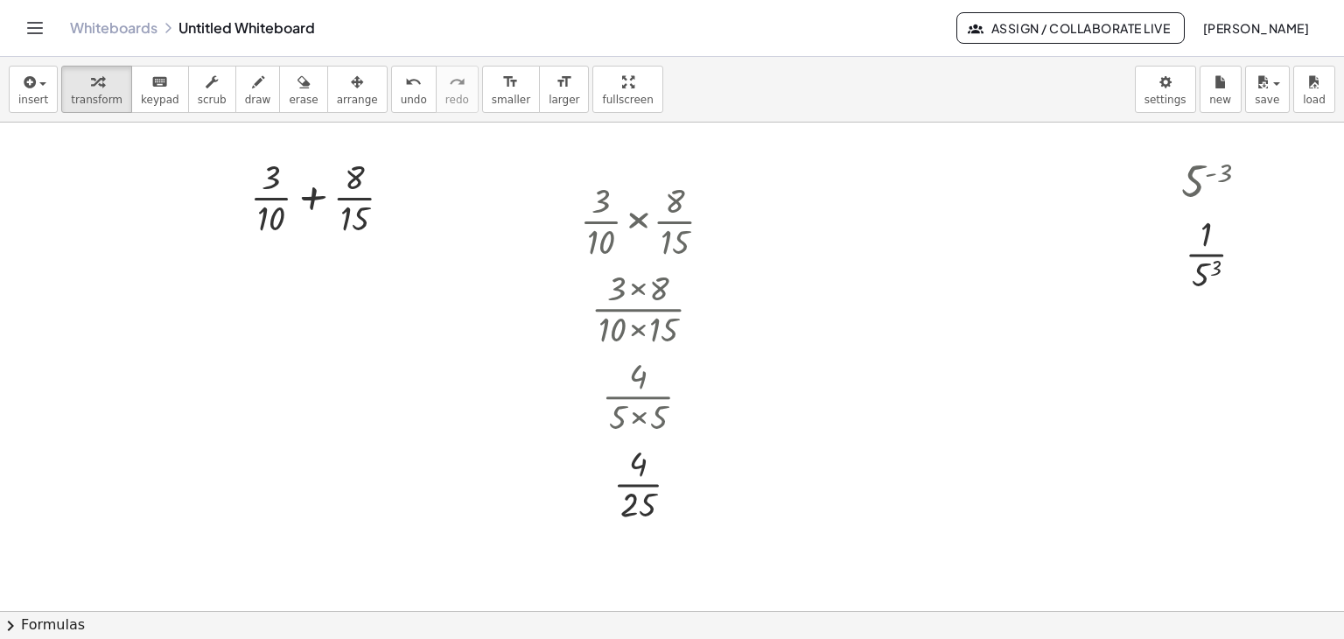
scroll to position [452, 0]
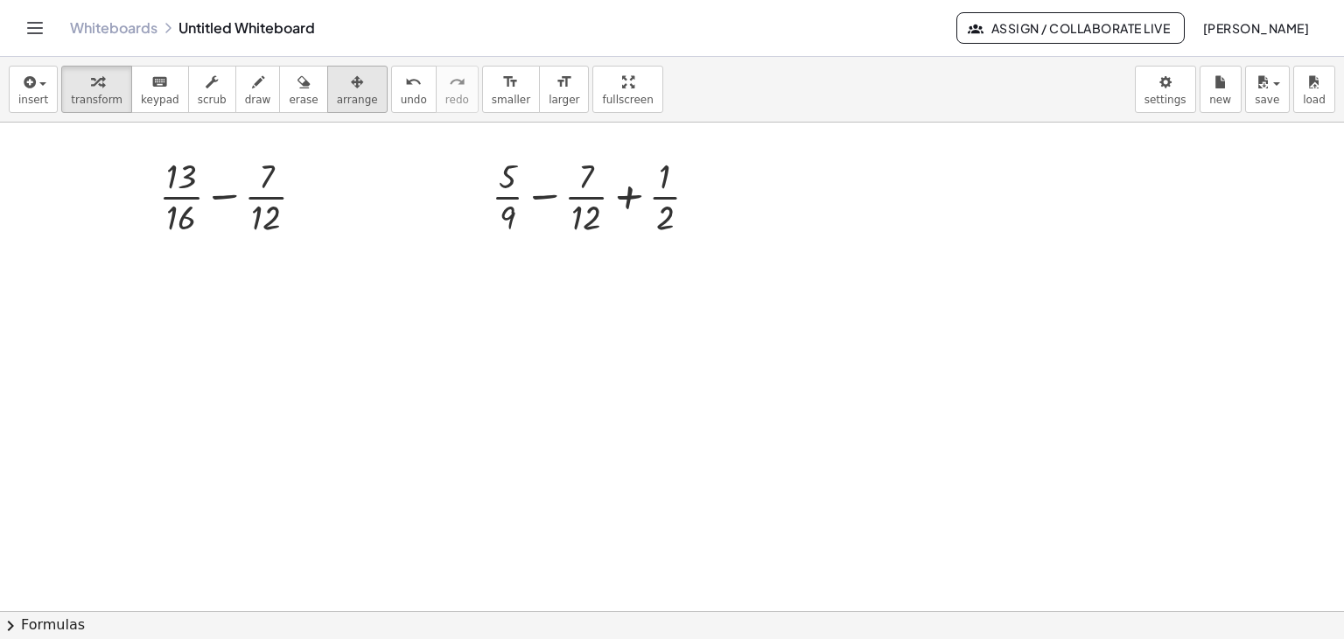
drag, startPoint x: 326, startPoint y: 85, endPoint x: 333, endPoint y: 99, distance: 15.7
click at [351, 91] on icon "button" at bounding box center [357, 82] width 12 height 21
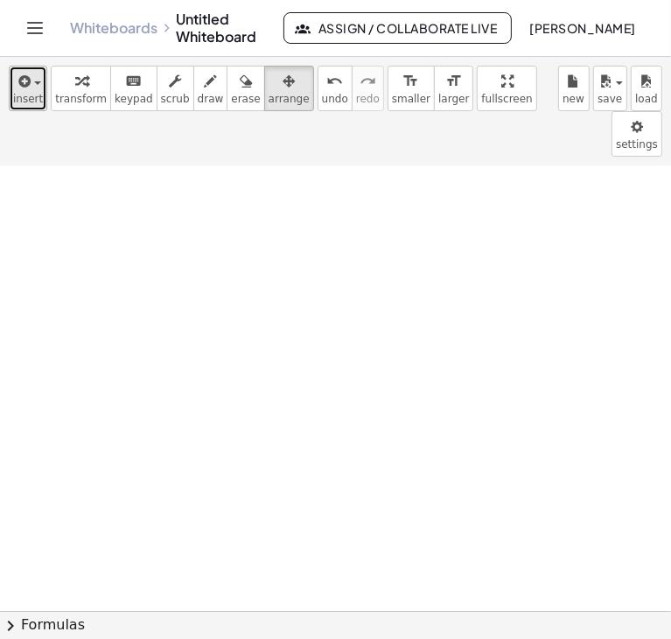
click at [28, 88] on icon "button" at bounding box center [23, 81] width 16 height 21
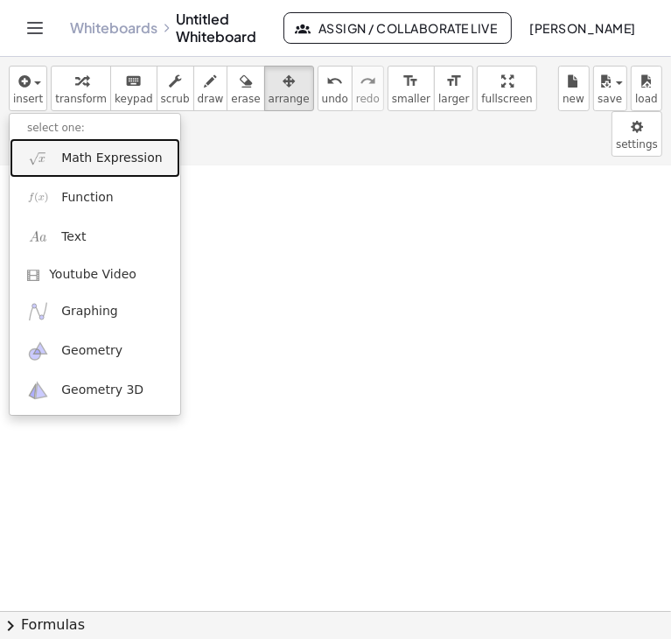
click at [84, 162] on span "Math Expression" at bounding box center [111, 159] width 101 height 18
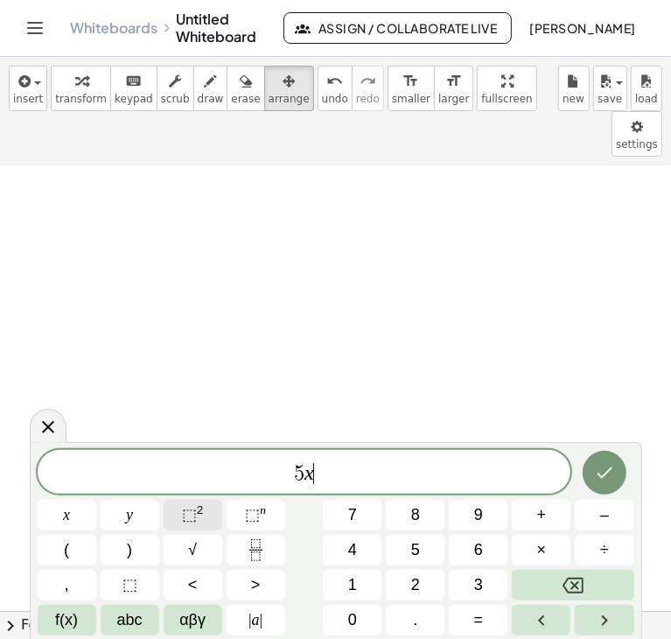
click at [197, 505] on sup "2" at bounding box center [200, 509] width 7 height 13
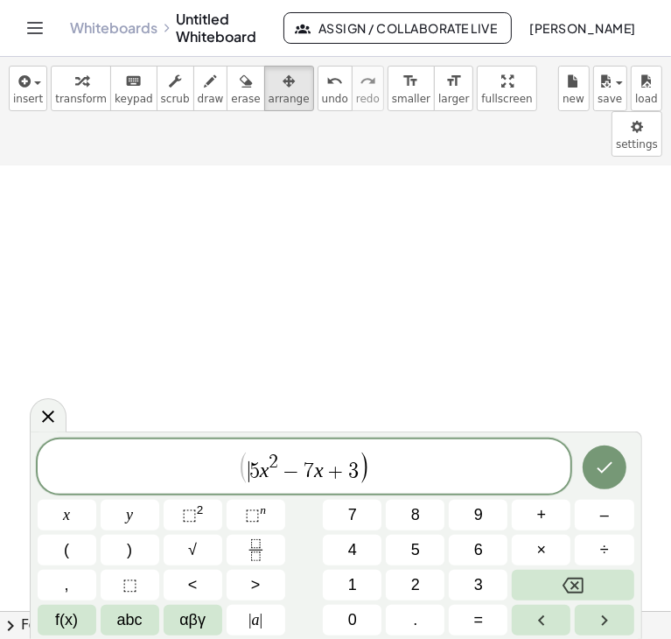
click at [251, 469] on span "5" at bounding box center [254, 471] width 11 height 21
click at [386, 465] on span "( ​ 5 x 2 − 7 x + 3 )" at bounding box center [305, 468] width 534 height 36
click at [197, 511] on sup "2" at bounding box center [200, 509] width 7 height 13
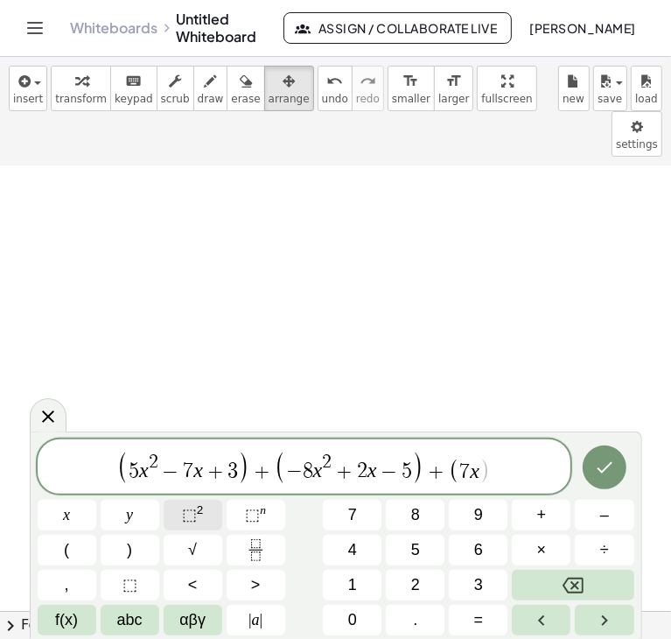
click at [198, 512] on sup "2" at bounding box center [200, 509] width 7 height 13
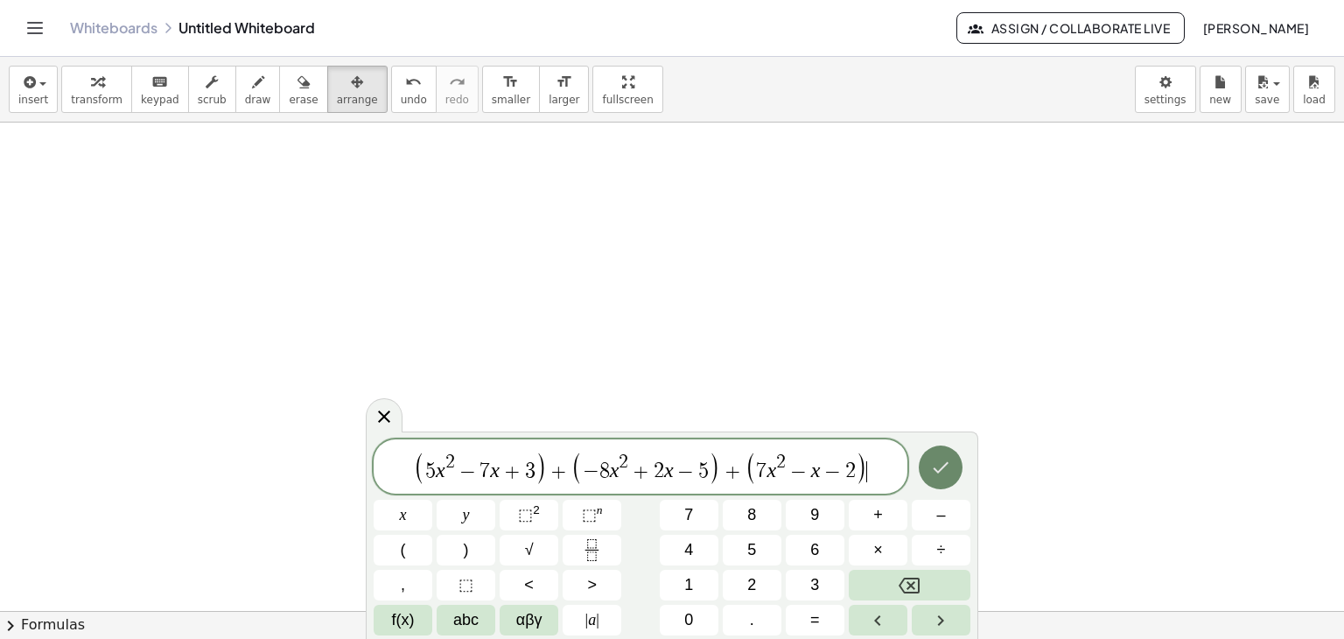
click at [937, 467] on icon "Done" at bounding box center [940, 467] width 21 height 21
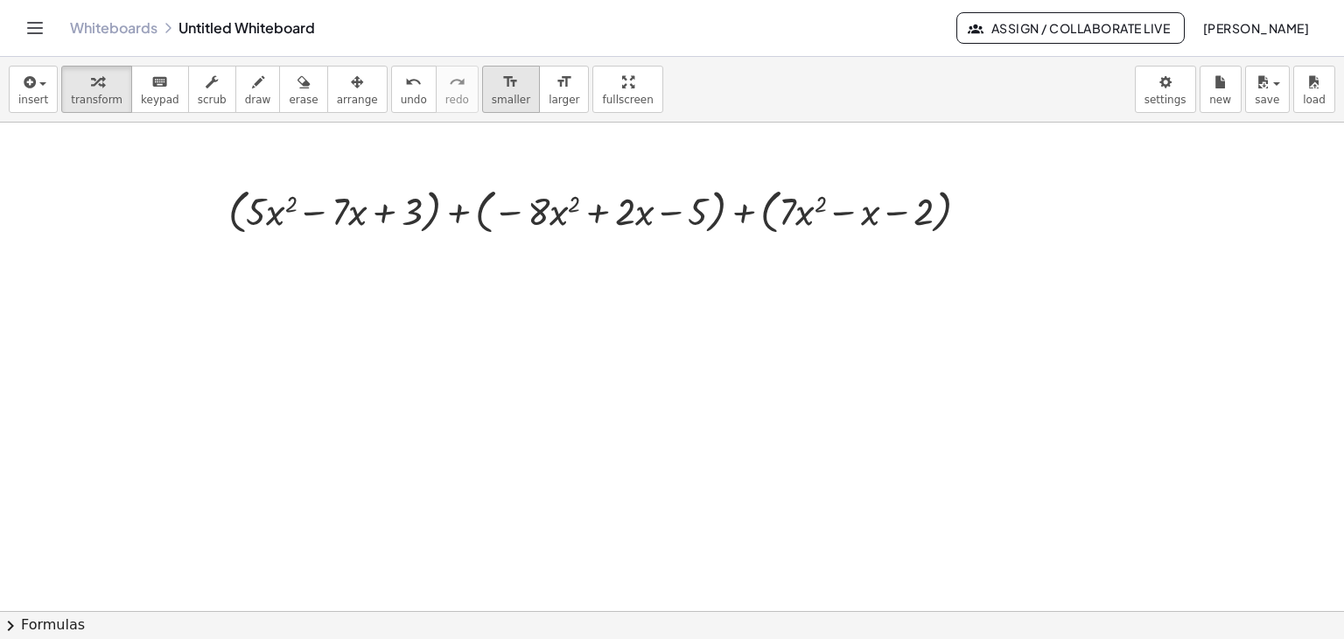
click at [502, 74] on icon "format_size" at bounding box center [510, 82] width 17 height 21
click at [502, 73] on icon "format_size" at bounding box center [510, 82] width 17 height 21
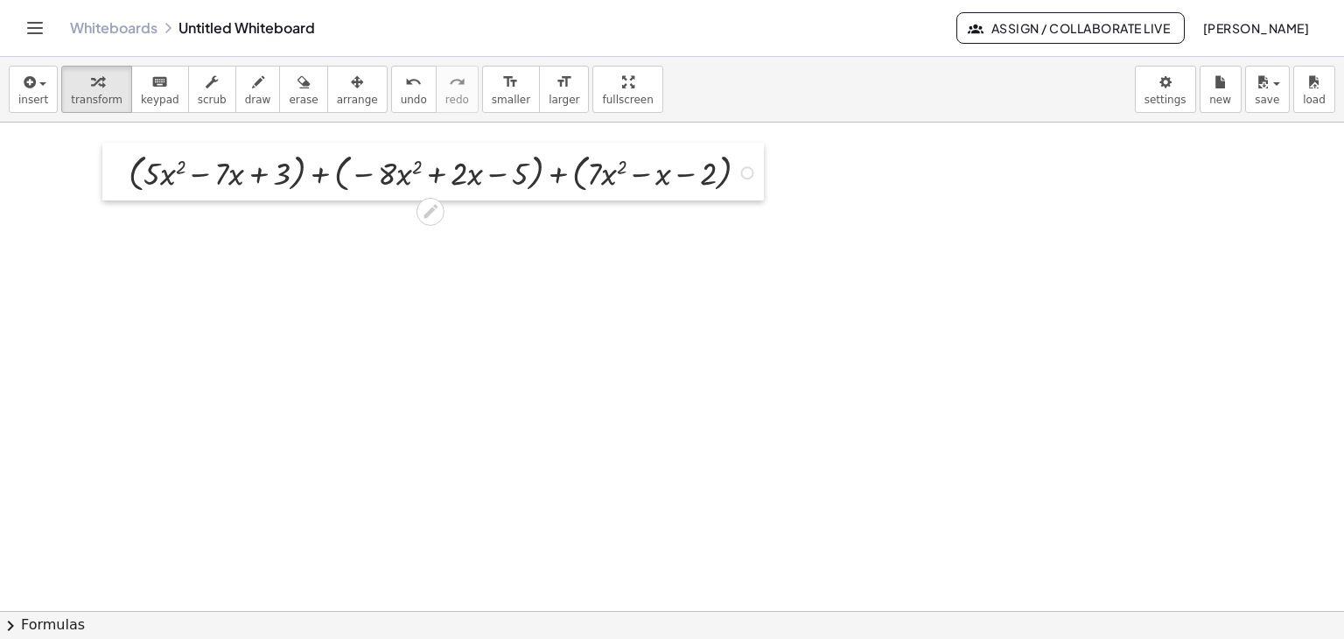
drag, startPoint x: 274, startPoint y: 182, endPoint x: 114, endPoint y: 144, distance: 164.5
click at [114, 144] on div at bounding box center [115, 172] width 26 height 58
click at [319, 174] on div at bounding box center [446, 171] width 652 height 49
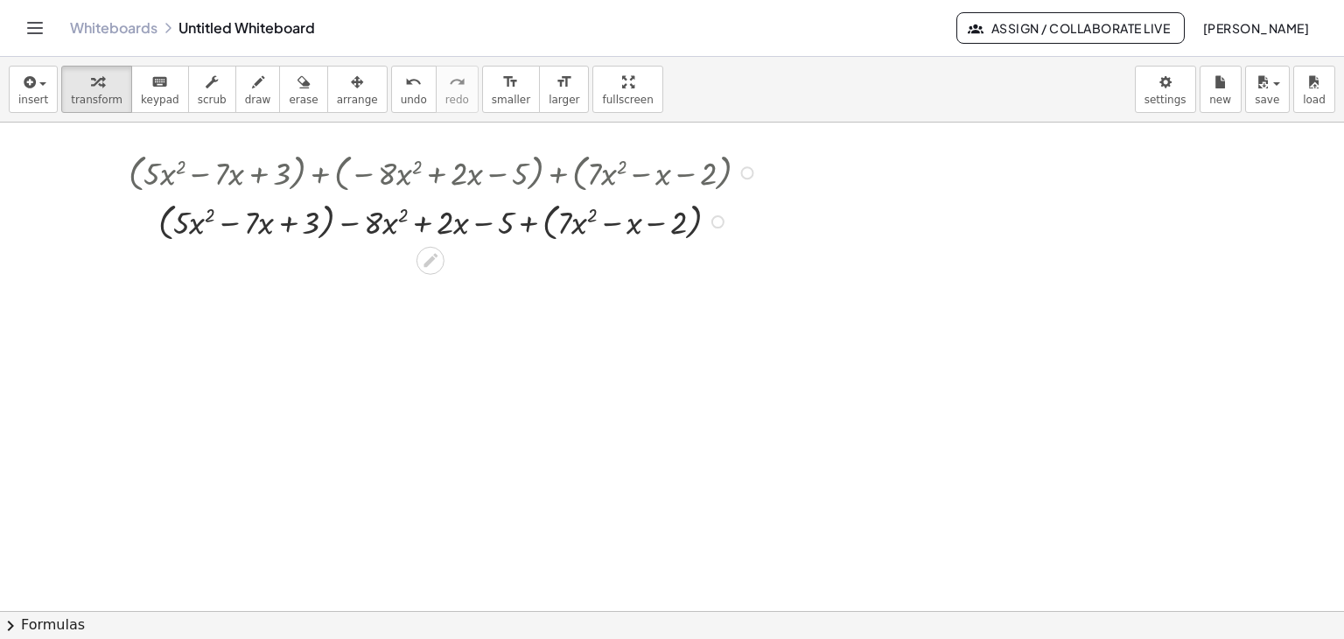
click at [350, 221] on div at bounding box center [446, 220] width 652 height 49
click at [331, 220] on div at bounding box center [446, 220] width 652 height 49
click at [510, 221] on div at bounding box center [446, 220] width 652 height 49
drag, startPoint x: 560, startPoint y: 219, endPoint x: 375, endPoint y: 219, distance: 184.6
click at [375, 219] on div at bounding box center [446, 220] width 652 height 45
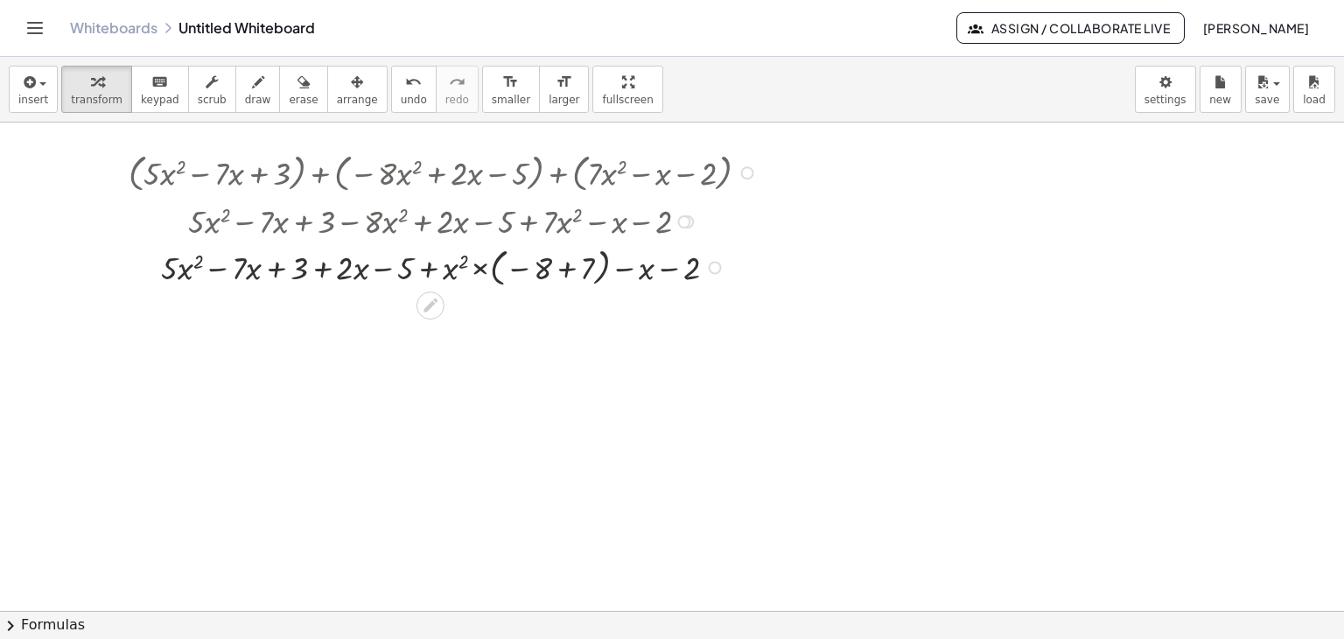
click at [687, 222] on div at bounding box center [683, 221] width 13 height 13
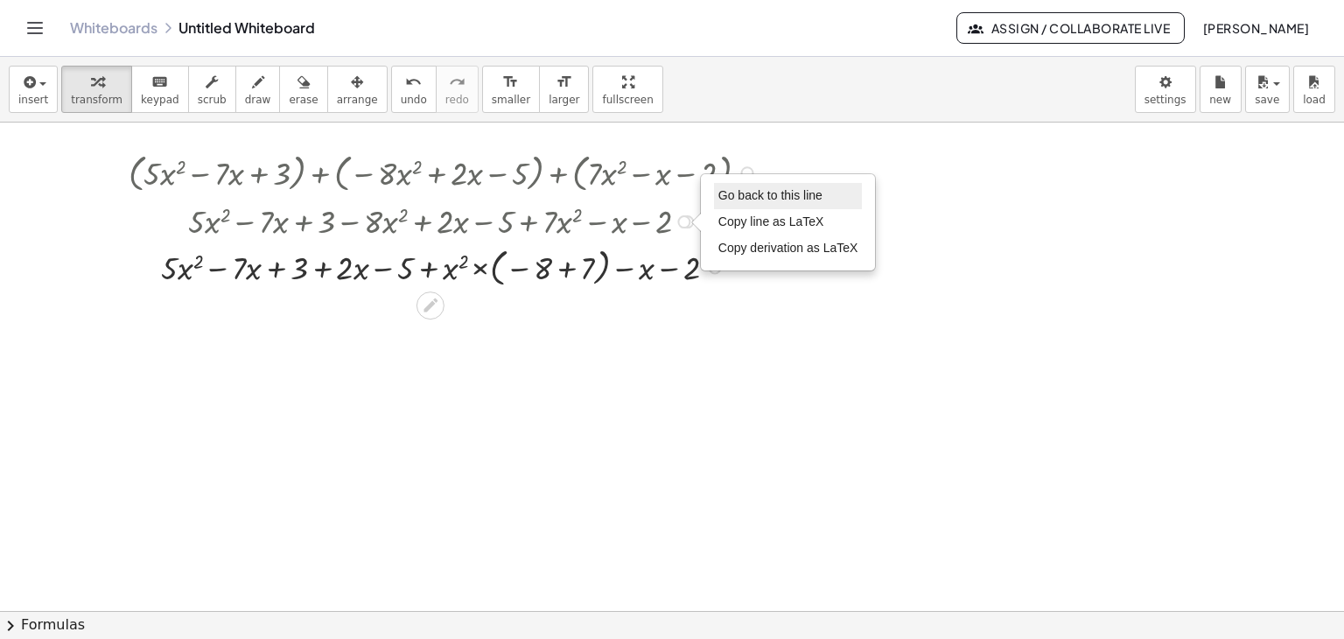
click at [724, 197] on span "Go back to this line" at bounding box center [770, 195] width 104 height 14
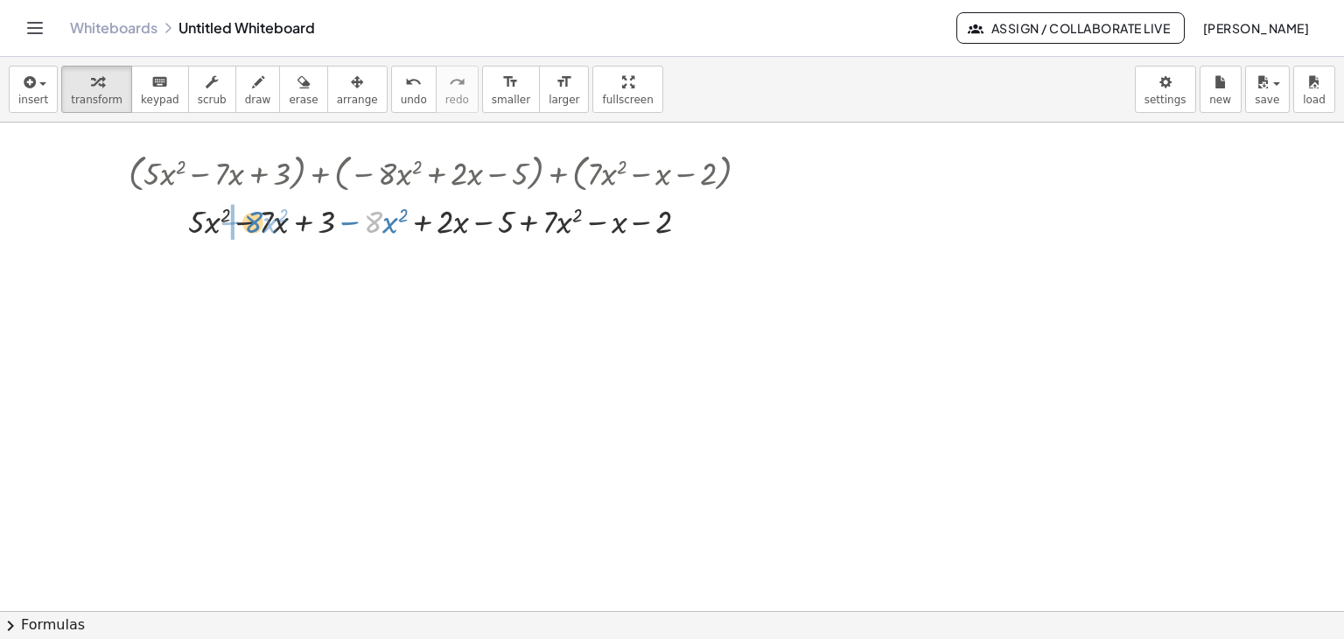
drag, startPoint x: 379, startPoint y: 224, endPoint x: 259, endPoint y: 224, distance: 119.9
click at [259, 224] on div at bounding box center [446, 220] width 652 height 45
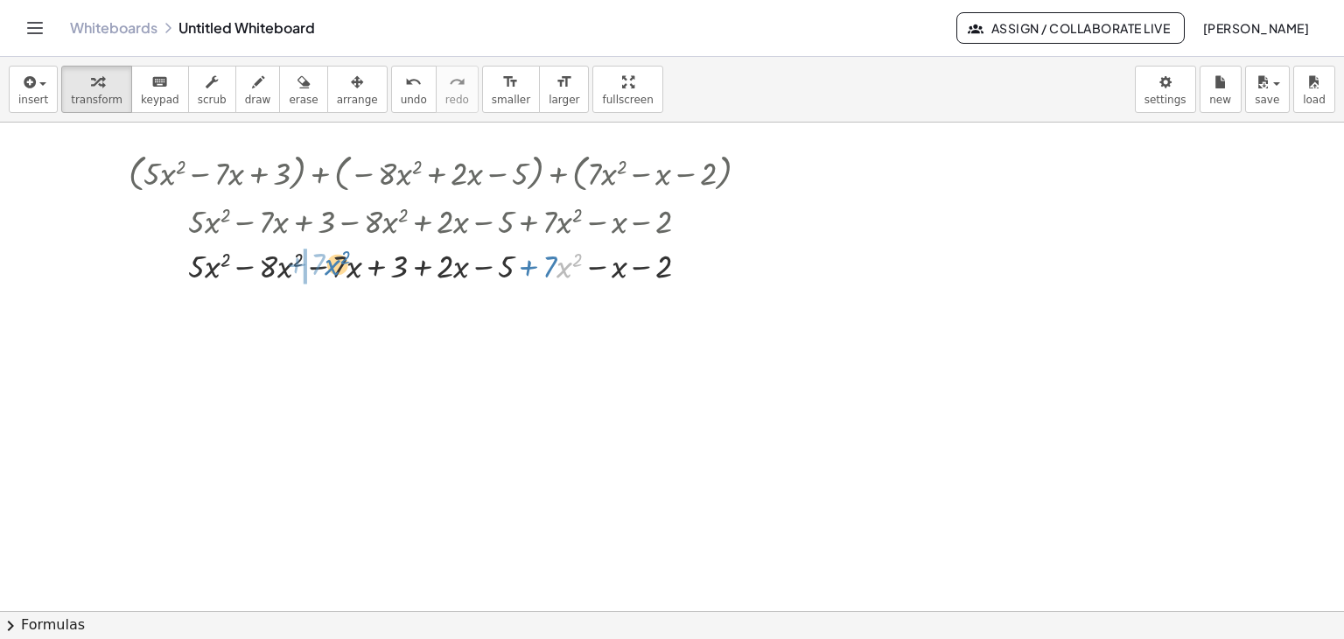
drag, startPoint x: 561, startPoint y: 262, endPoint x: 329, endPoint y: 259, distance: 231.9
click at [329, 259] on div at bounding box center [446, 264] width 652 height 45
drag, startPoint x: 514, startPoint y: 266, endPoint x: 523, endPoint y: 272, distance: 11.4
click at [523, 272] on div at bounding box center [446, 264] width 652 height 45
drag, startPoint x: 488, startPoint y: 266, endPoint x: 434, endPoint y: 266, distance: 54.3
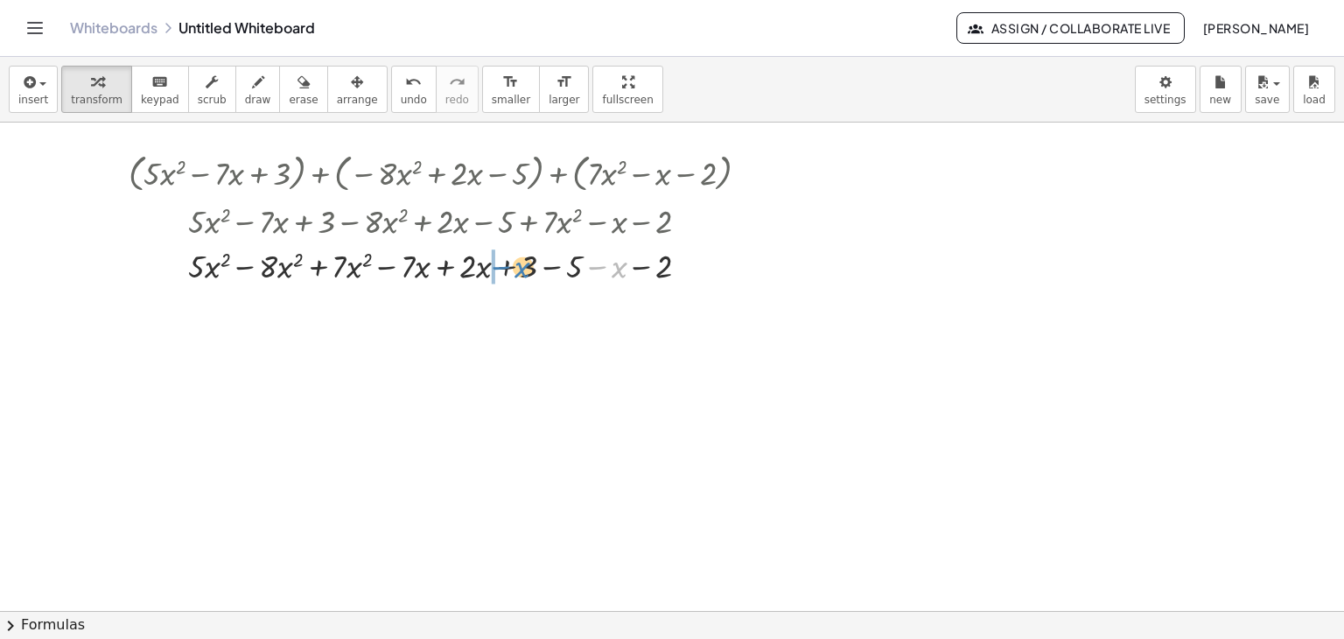
drag, startPoint x: 595, startPoint y: 267, endPoint x: 499, endPoint y: 267, distance: 96.3
click at [499, 267] on div at bounding box center [446, 264] width 652 height 45
click at [246, 266] on div at bounding box center [446, 264] width 652 height 45
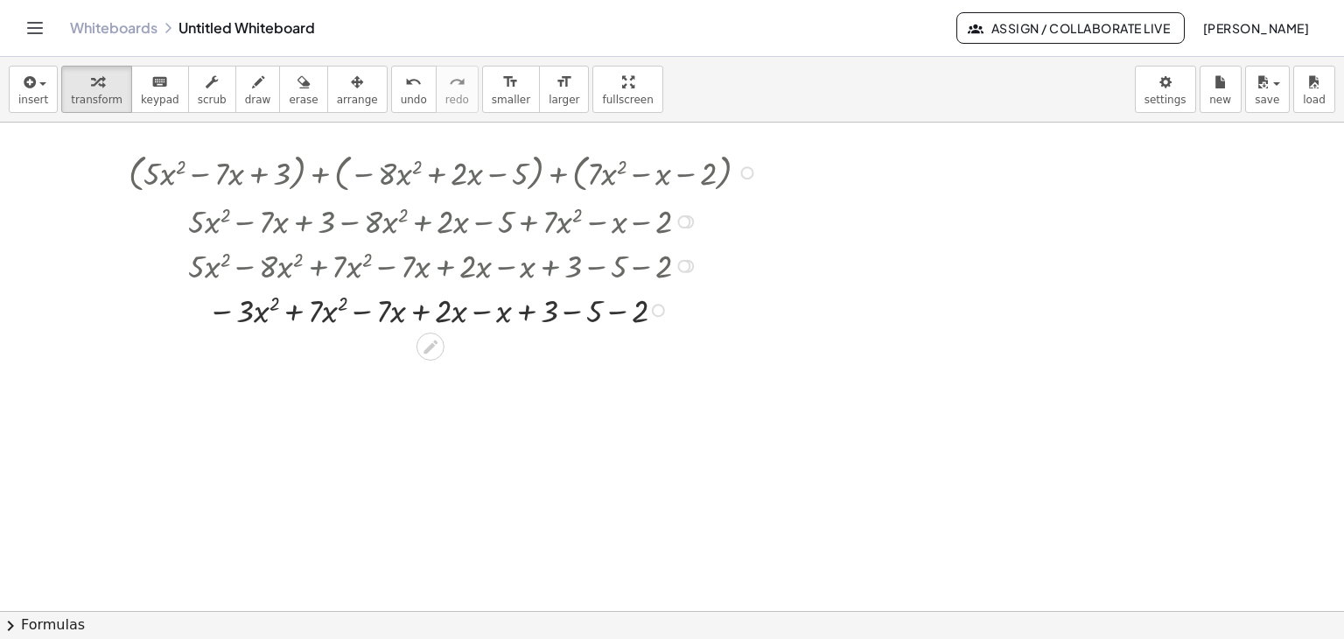
click at [298, 306] on div at bounding box center [446, 308] width 652 height 45
click at [372, 313] on div at bounding box center [446, 308] width 652 height 45
click at [404, 309] on div at bounding box center [446, 308] width 652 height 45
click at [473, 312] on div at bounding box center [446, 308] width 652 height 45
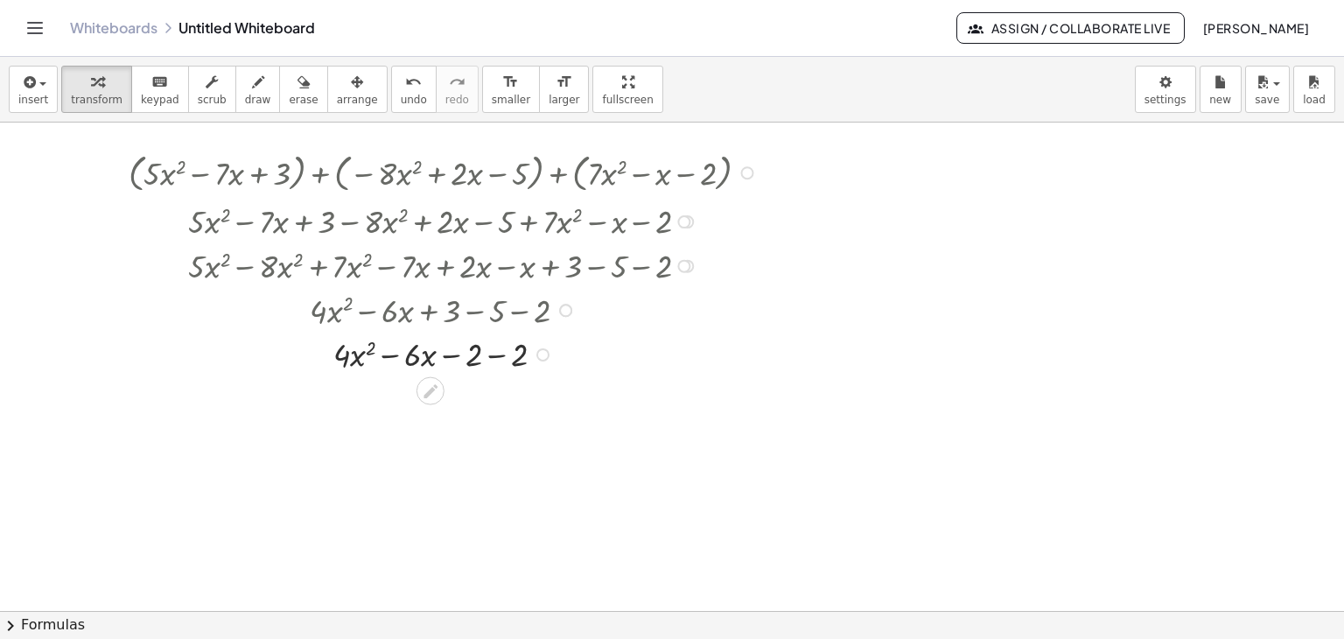
click at [494, 355] on div at bounding box center [446, 353] width 652 height 45
click at [342, 91] on button "arrange" at bounding box center [357, 89] width 60 height 47
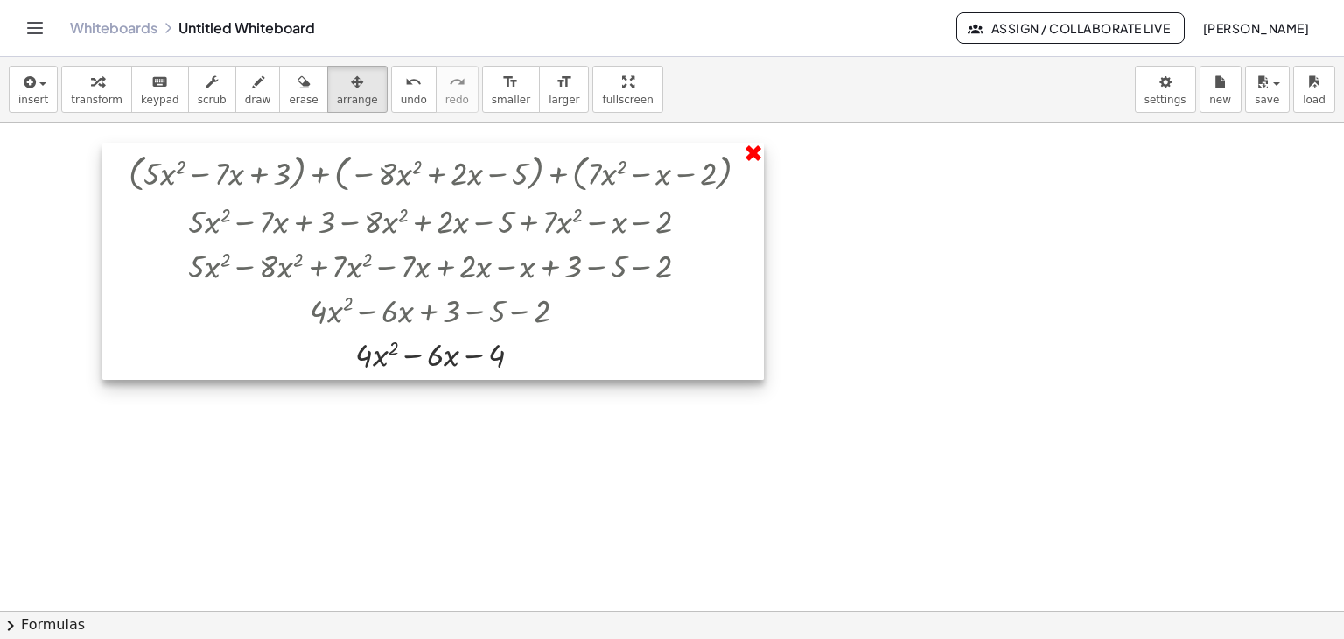
drag, startPoint x: 754, startPoint y: 150, endPoint x: 717, endPoint y: 148, distance: 37.7
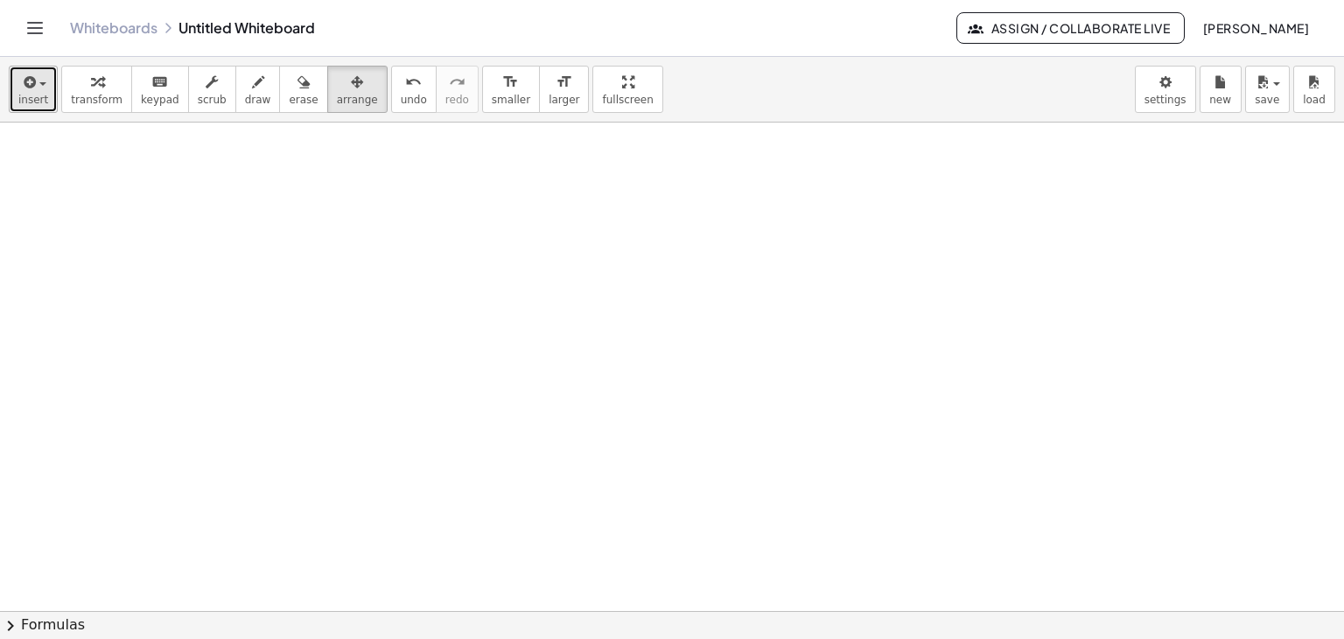
click at [29, 88] on icon "button" at bounding box center [28, 82] width 16 height 21
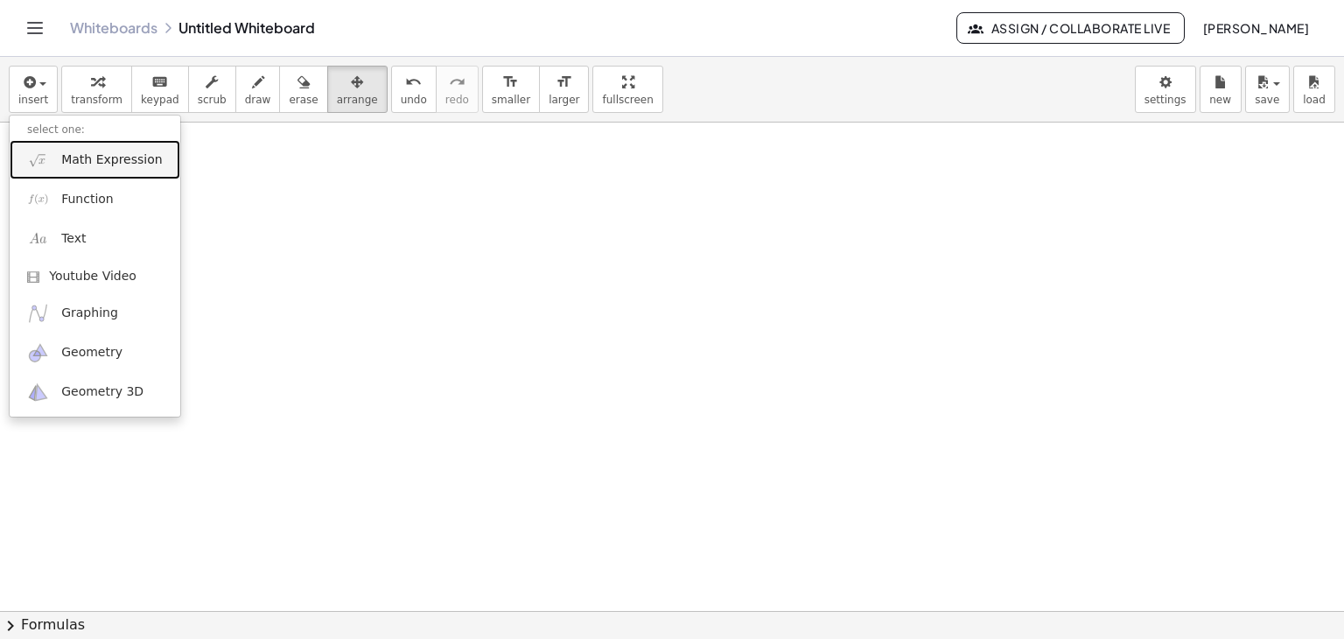
click at [116, 163] on span "Math Expression" at bounding box center [111, 160] width 101 height 18
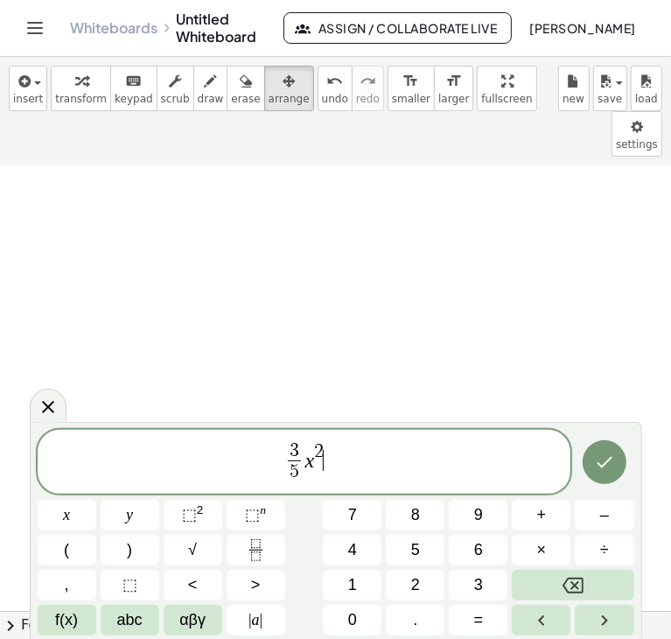
click at [371, 462] on span "3 5 ​ x 2 ​" at bounding box center [305, 463] width 534 height 46
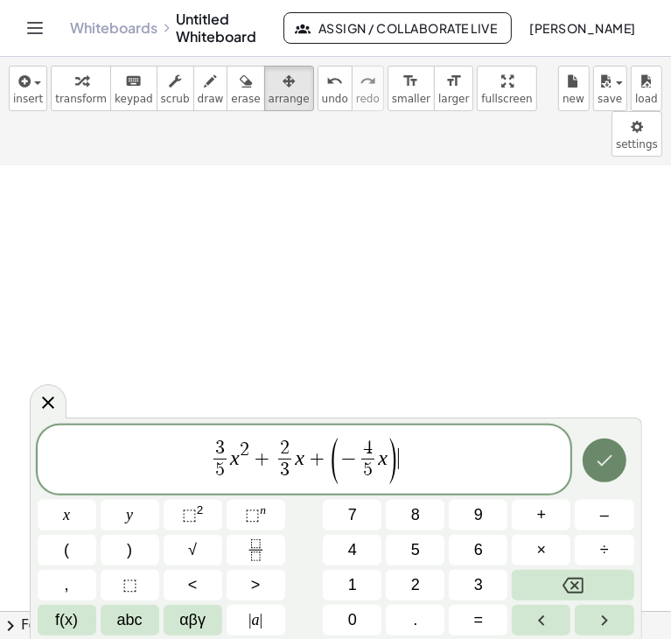
click at [613, 466] on icon "Done" at bounding box center [604, 460] width 21 height 21
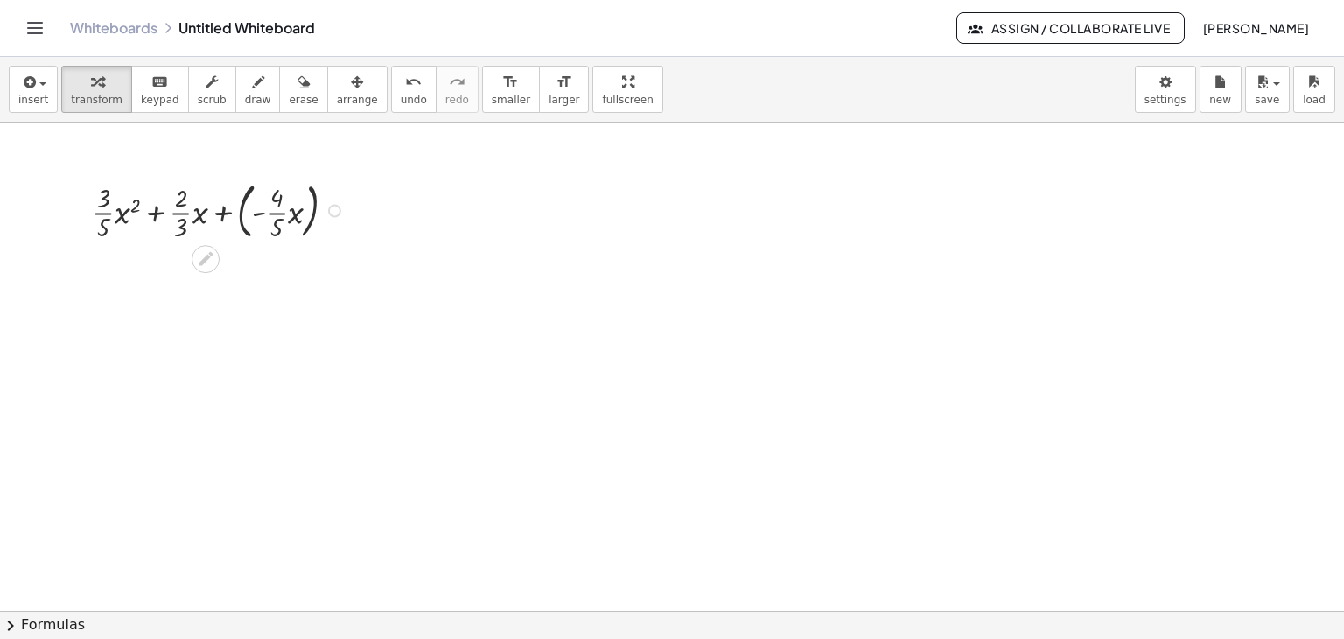
click at [241, 214] on div at bounding box center [221, 209] width 276 height 68
click at [246, 275] on div at bounding box center [221, 275] width 276 height 64
click at [242, 275] on div at bounding box center [221, 275] width 276 height 64
drag, startPoint x: 203, startPoint y: 275, endPoint x: 333, endPoint y: 277, distance: 129.5
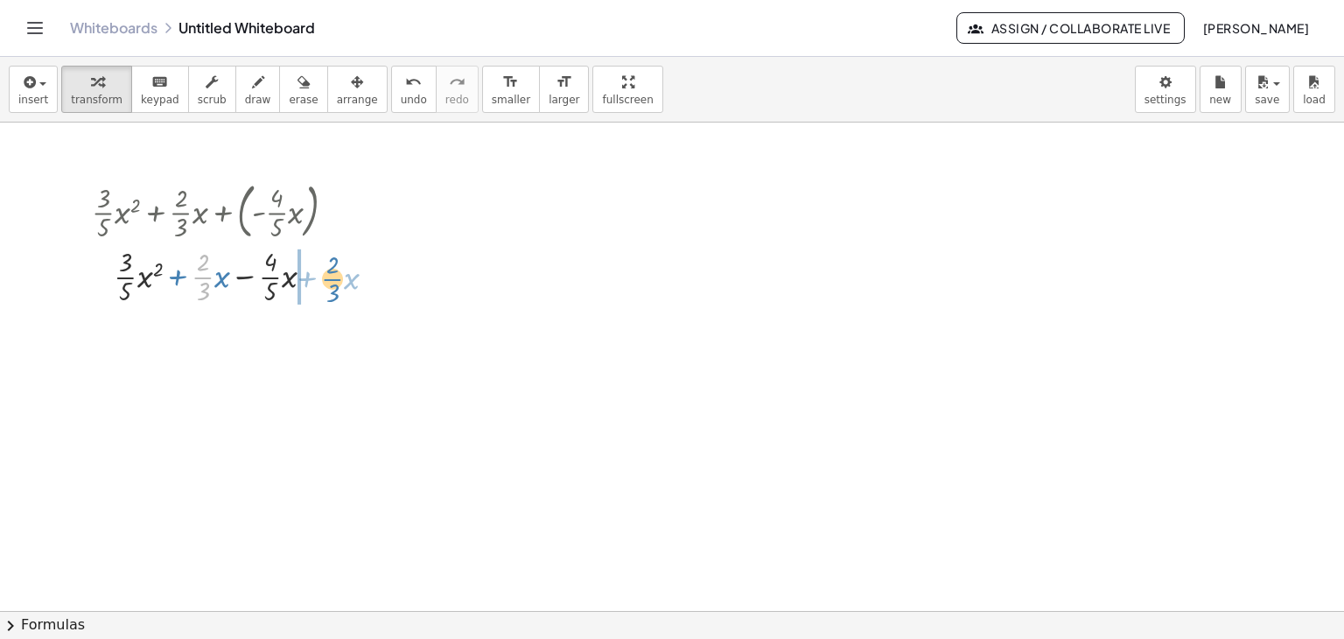
click at [333, 277] on div at bounding box center [221, 275] width 276 height 64
click at [317, 273] on div at bounding box center [312, 276] width 13 height 13
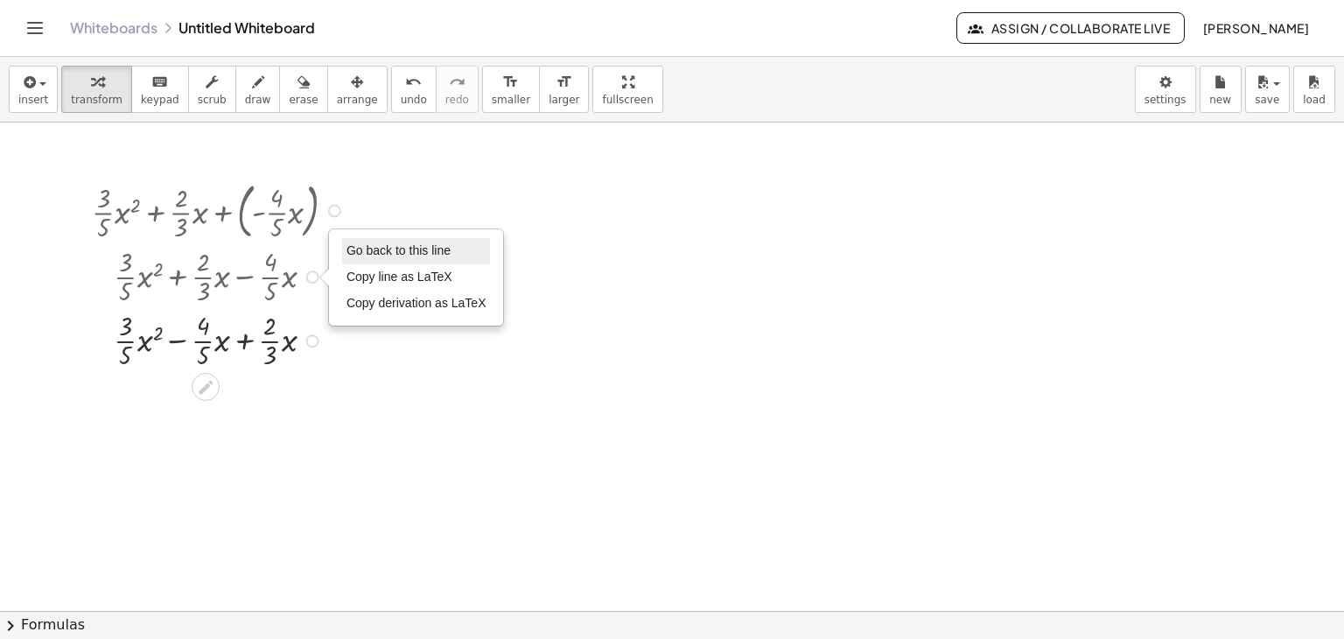
click at [373, 253] on span "Go back to this line" at bounding box center [399, 250] width 104 height 14
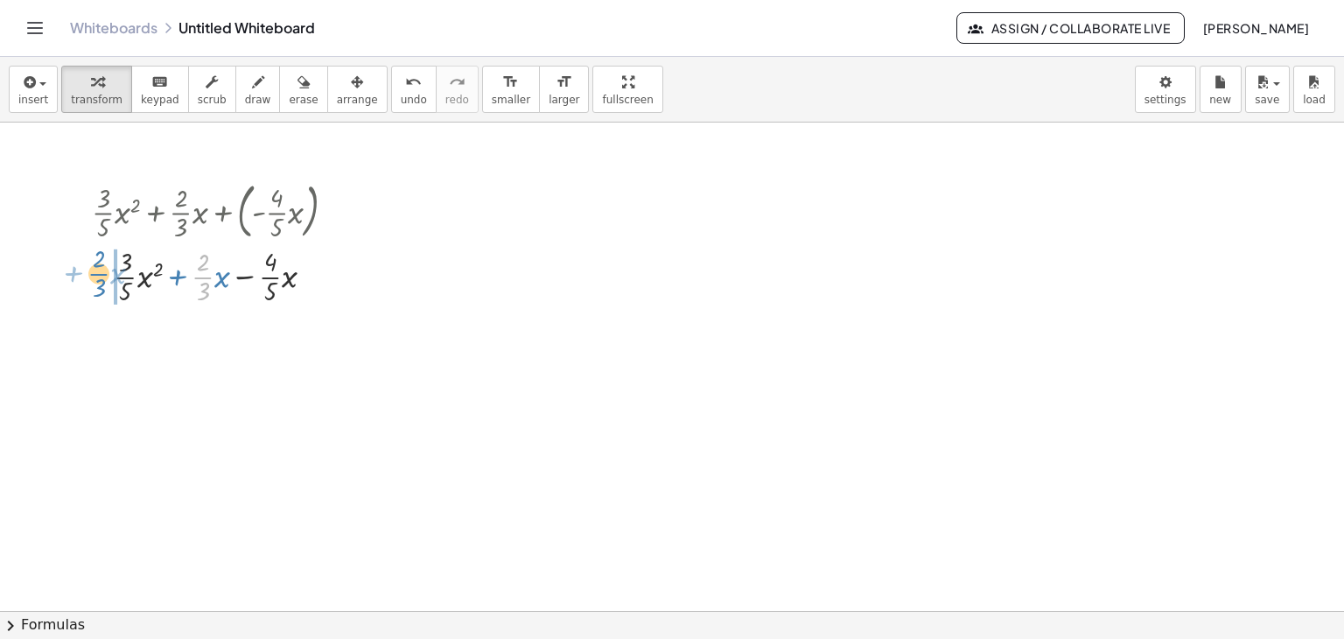
drag, startPoint x: 200, startPoint y: 273, endPoint x: 105, endPoint y: 287, distance: 96.4
click at [96, 270] on div at bounding box center [221, 275] width 276 height 64
click at [206, 277] on div "+ × × 3 × 5 × x 2 + × × 2 × 3 × x − × × 4 × 5 × x" at bounding box center [206, 277] width 0 height 0
click at [312, 277] on div at bounding box center [312, 276] width 13 height 13
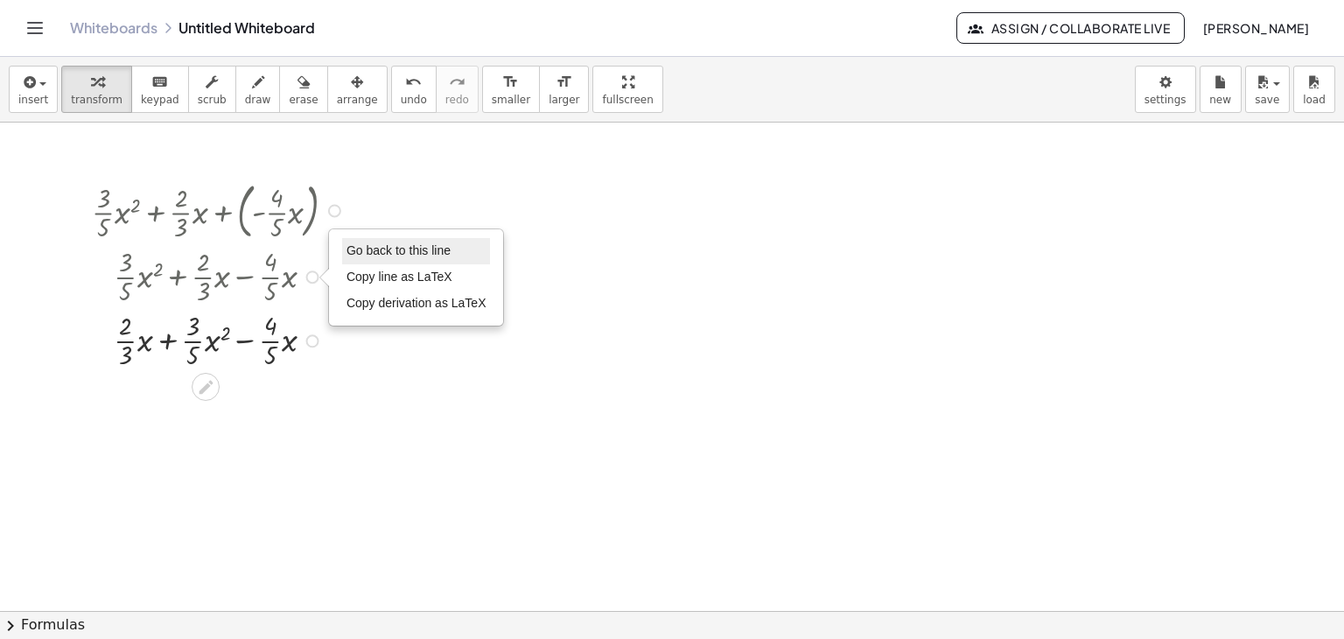
click at [361, 251] on span "Go back to this line" at bounding box center [399, 250] width 104 height 14
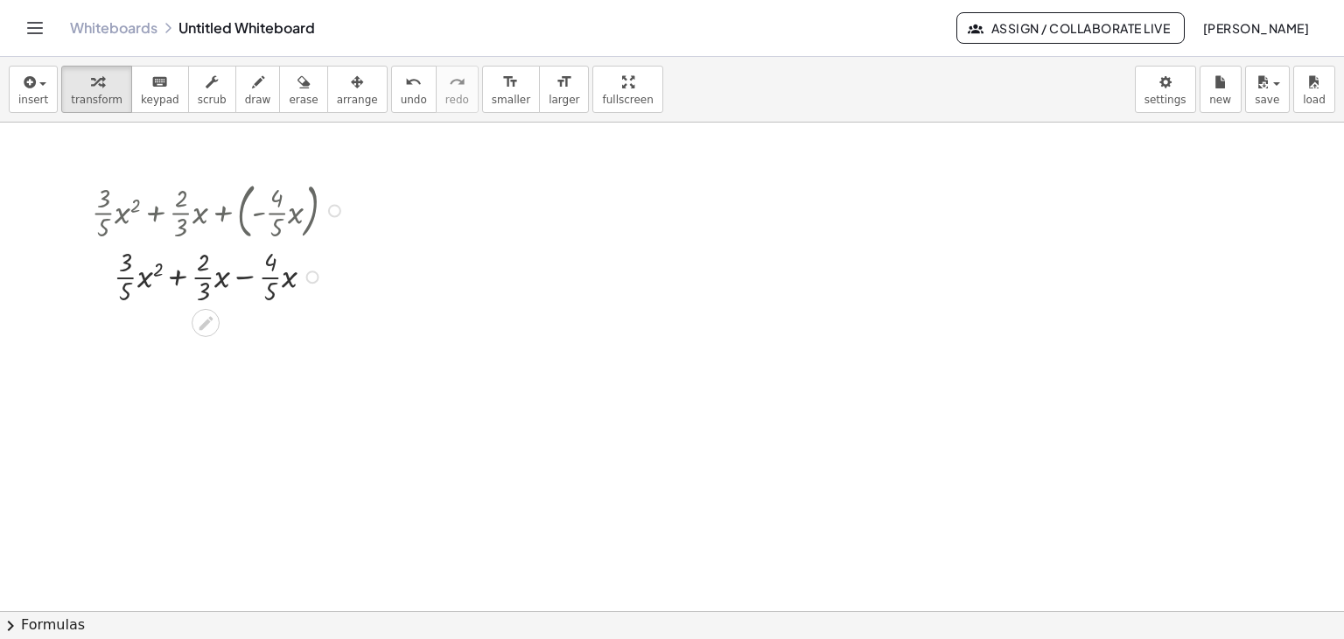
click at [245, 277] on div at bounding box center [221, 275] width 276 height 64
click at [180, 275] on div at bounding box center [221, 275] width 276 height 64
drag, startPoint x: 273, startPoint y: 293, endPoint x: 216, endPoint y: 267, distance: 62.6
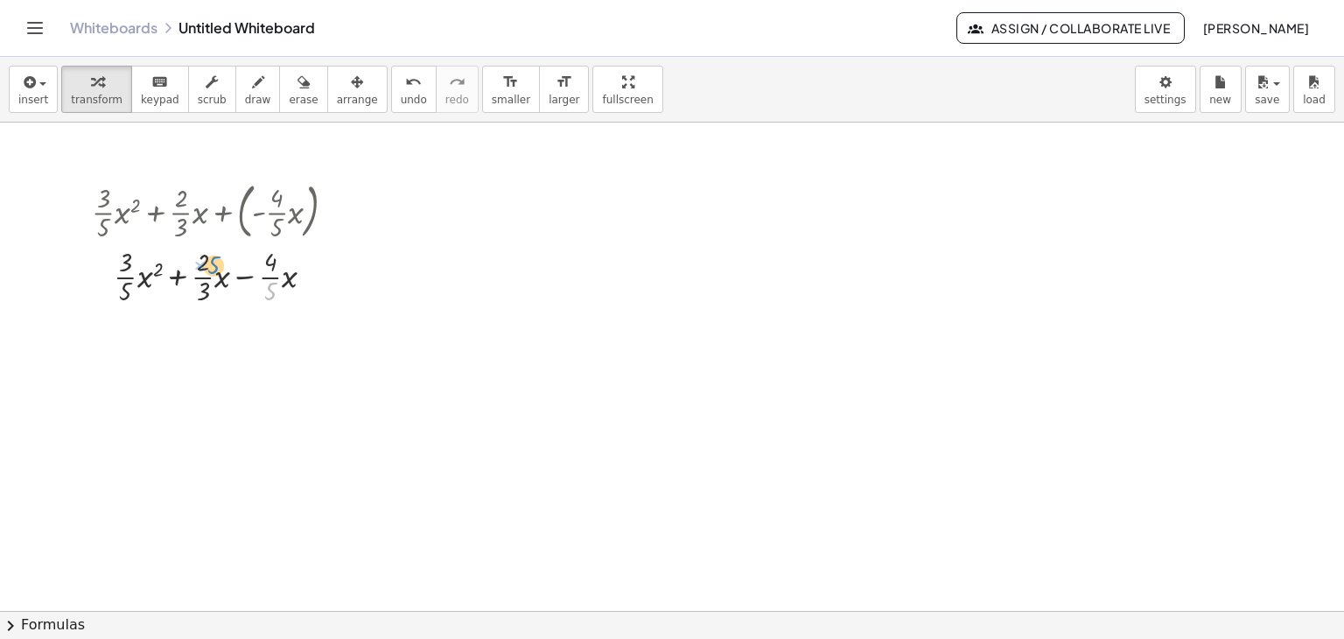
click at [216, 267] on div at bounding box center [221, 275] width 276 height 64
click at [270, 267] on div at bounding box center [221, 275] width 276 height 64
drag, startPoint x: 284, startPoint y: 277, endPoint x: 221, endPoint y: 277, distance: 63.9
drag, startPoint x: 177, startPoint y: 345, endPoint x: 125, endPoint y: 342, distance: 51.7
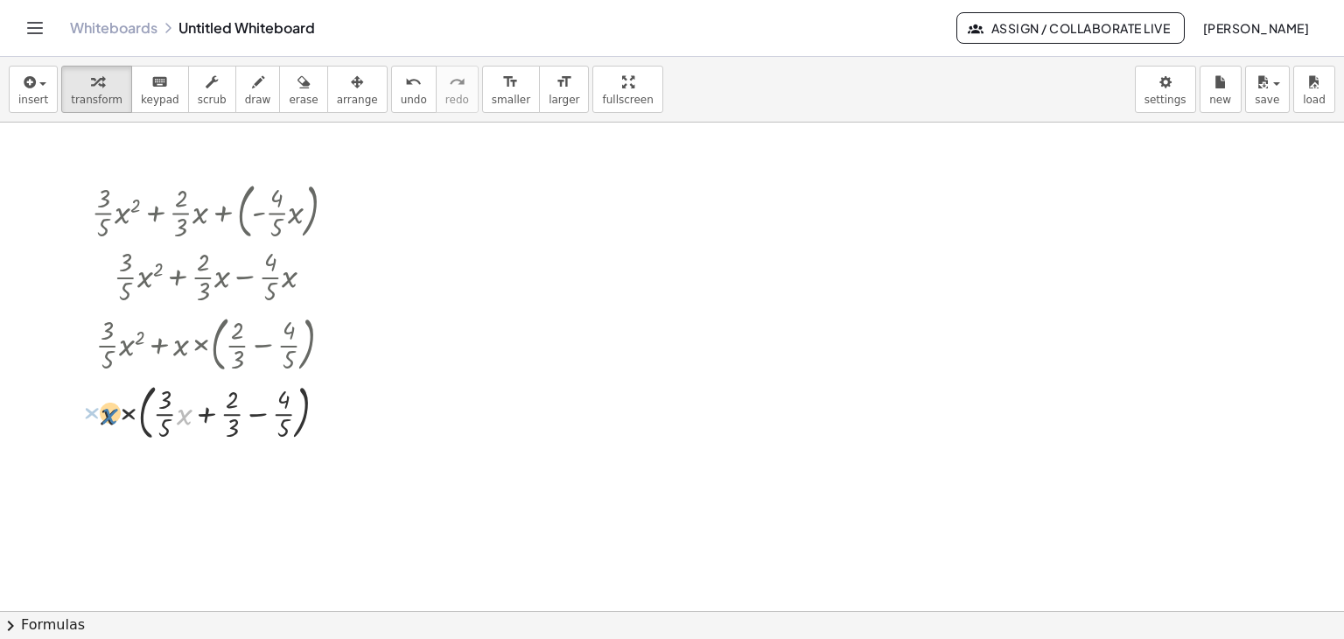
drag, startPoint x: 182, startPoint y: 415, endPoint x: 108, endPoint y: 414, distance: 74.4
click at [108, 414] on div at bounding box center [221, 410] width 276 height 68
click at [186, 419] on div at bounding box center [221, 410] width 276 height 68
click at [257, 414] on div at bounding box center [221, 410] width 276 height 68
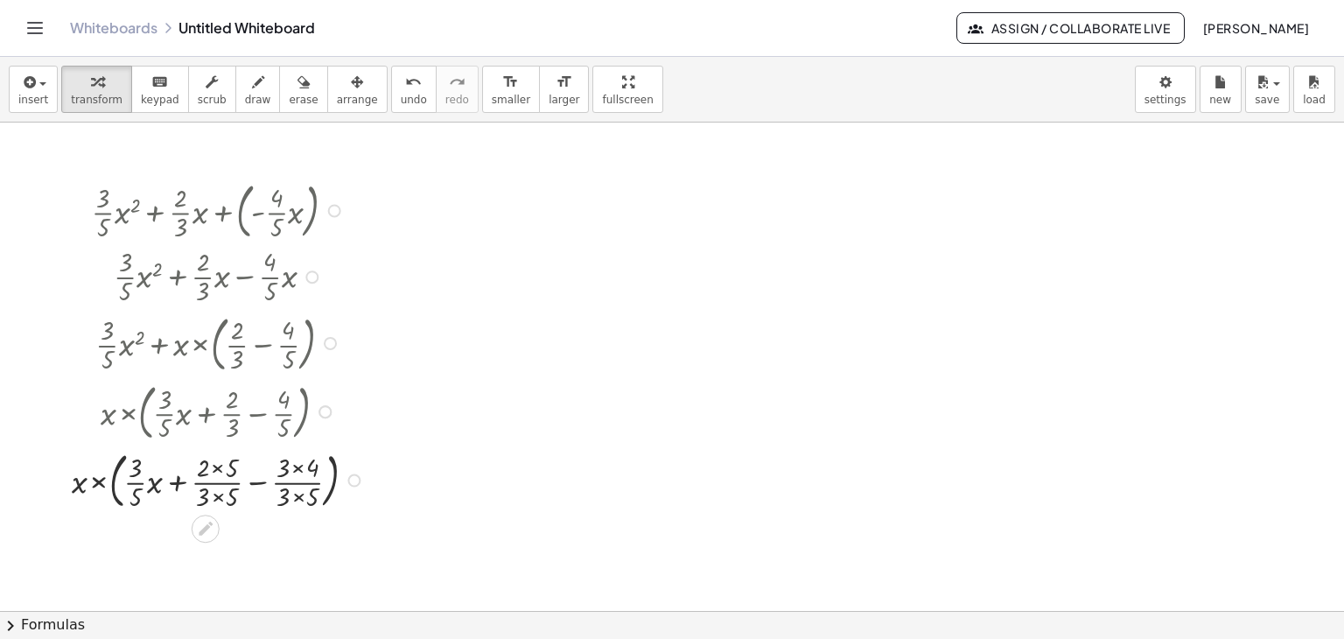
click at [256, 479] on div at bounding box center [221, 479] width 316 height 68
click at [256, 478] on div at bounding box center [221, 479] width 298 height 68
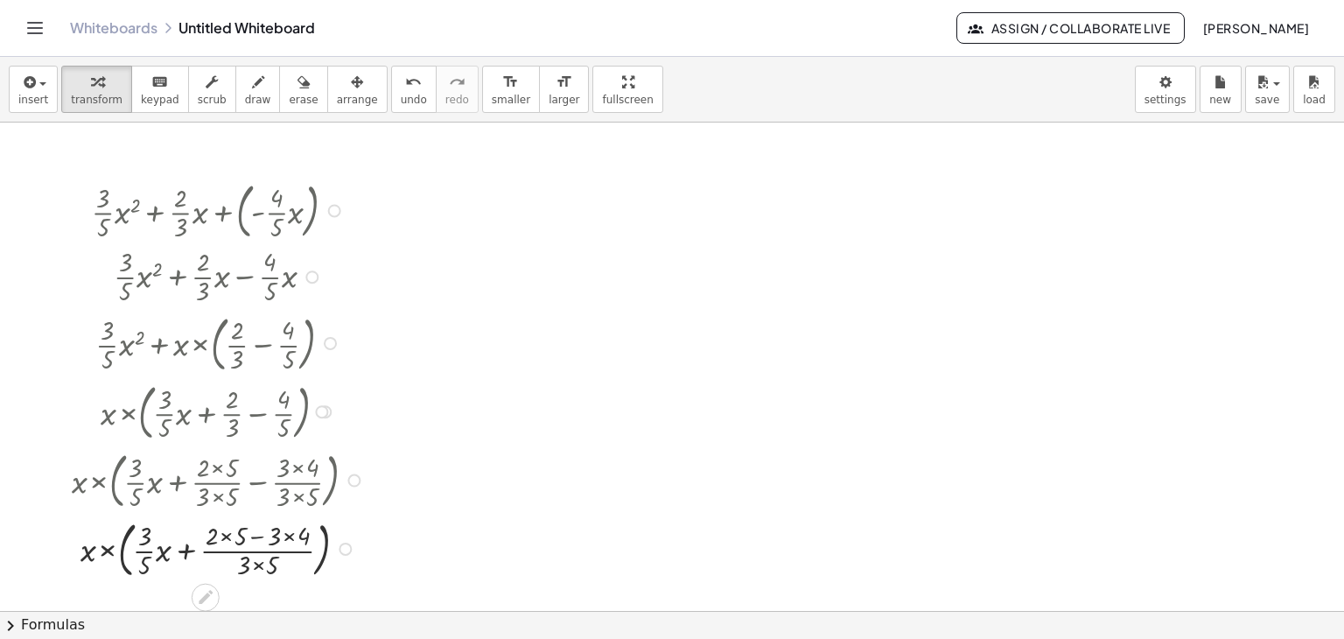
click at [230, 536] on div at bounding box center [221, 547] width 316 height 68
drag, startPoint x: 281, startPoint y: 536, endPoint x: 270, endPoint y: 547, distance: 14.9
click at [281, 537] on div at bounding box center [221, 547] width 316 height 68
click at [259, 536] on div at bounding box center [221, 547] width 316 height 68
drag, startPoint x: 263, startPoint y: 558, endPoint x: 250, endPoint y: 573, distance: 19.3
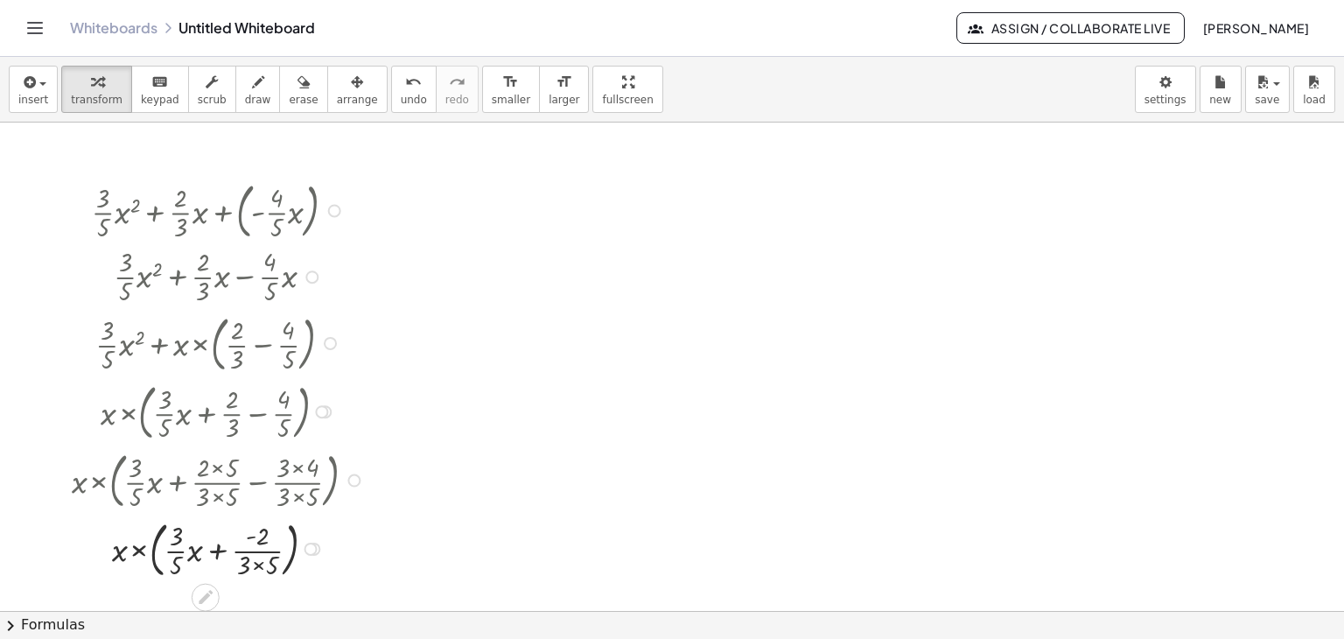
click at [263, 560] on div at bounding box center [221, 547] width 316 height 68
click at [261, 553] on div at bounding box center [221, 547] width 316 height 68
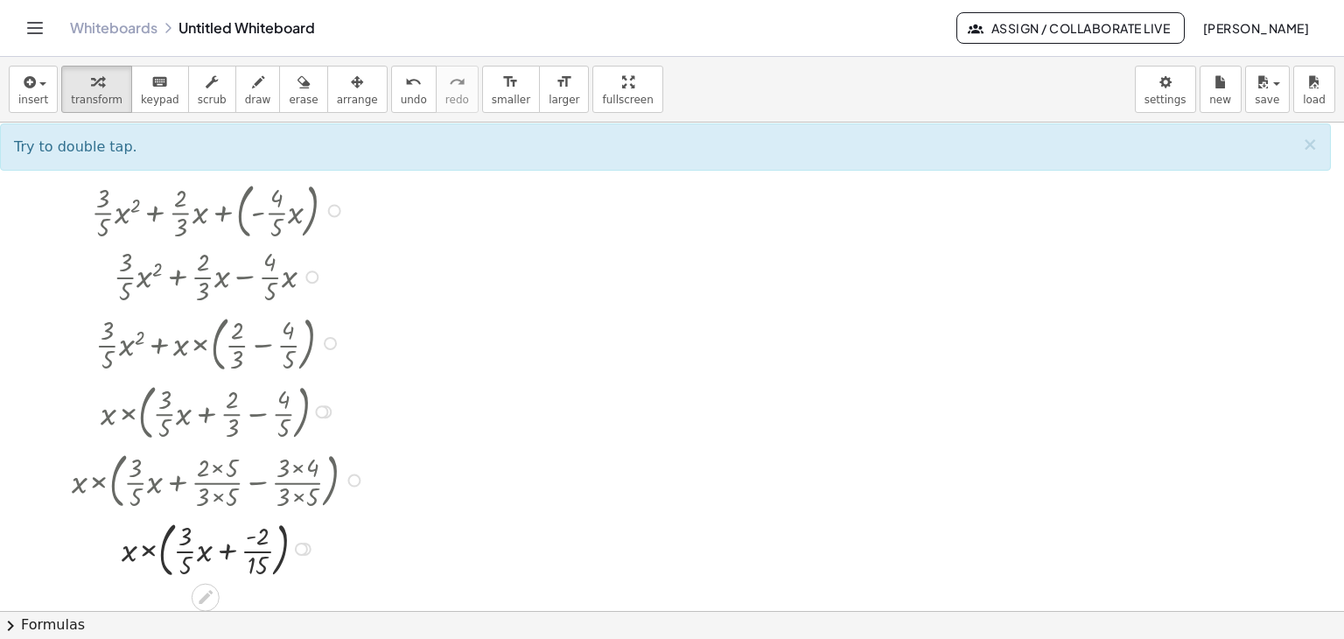
scroll to position [539, 0]
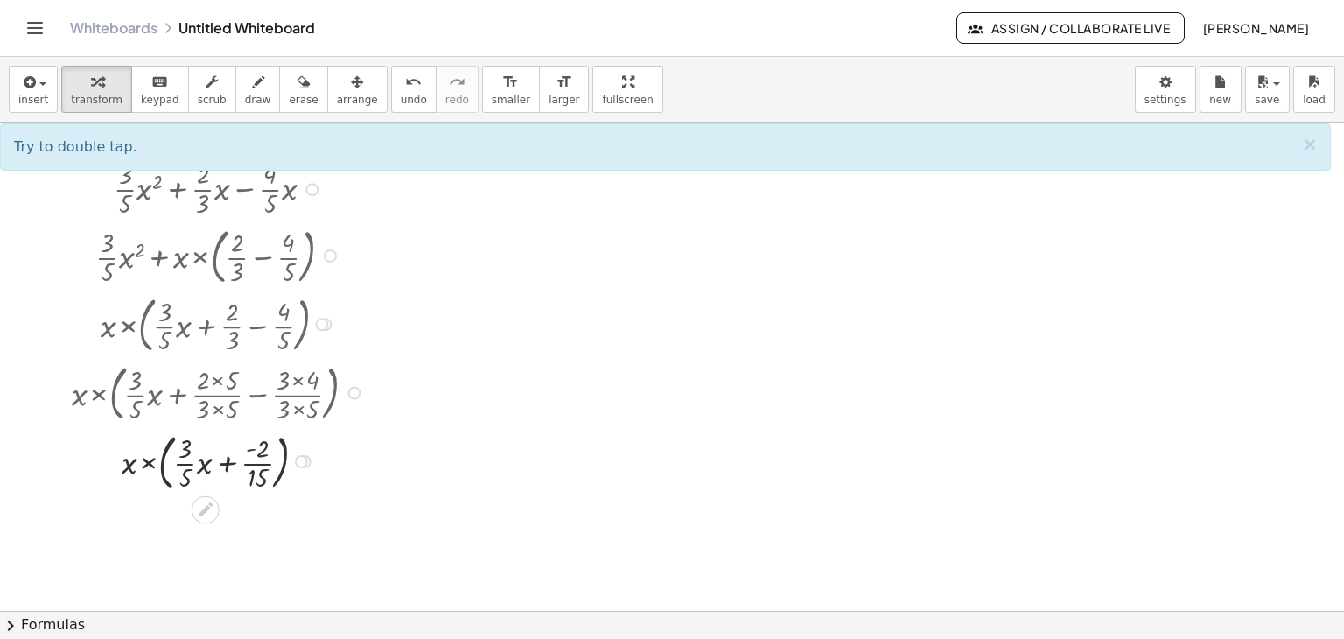
click at [225, 460] on div at bounding box center [221, 459] width 316 height 68
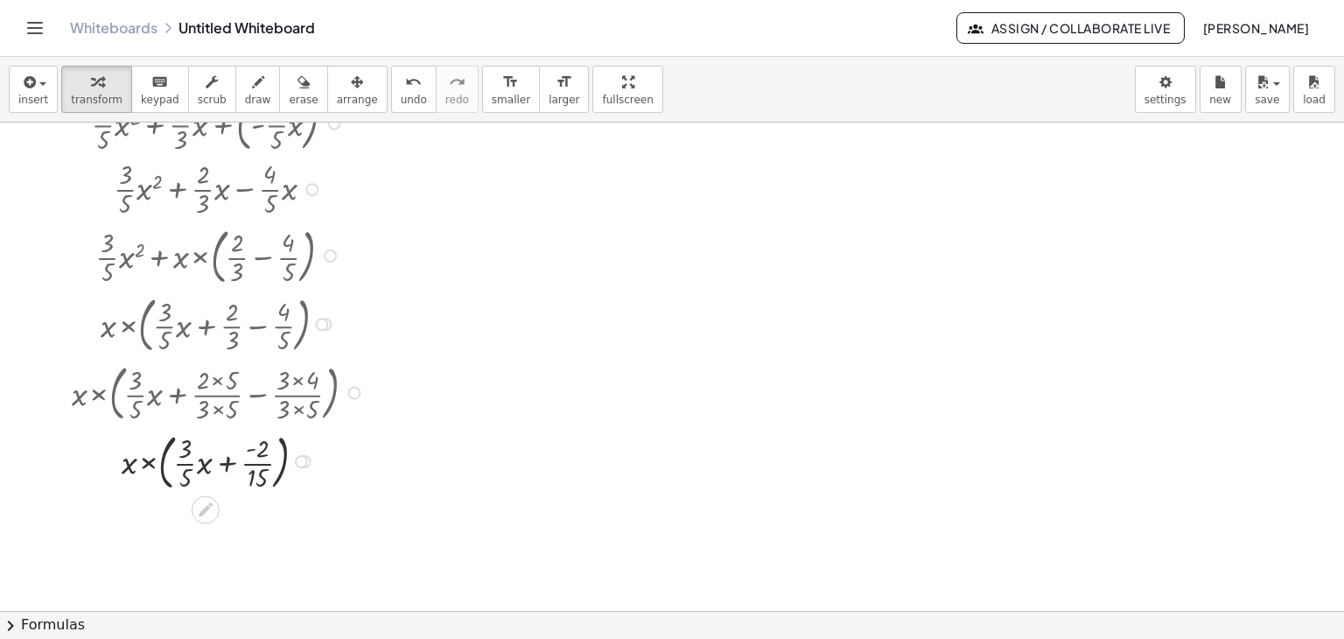
click at [225, 460] on div at bounding box center [221, 459] width 316 height 68
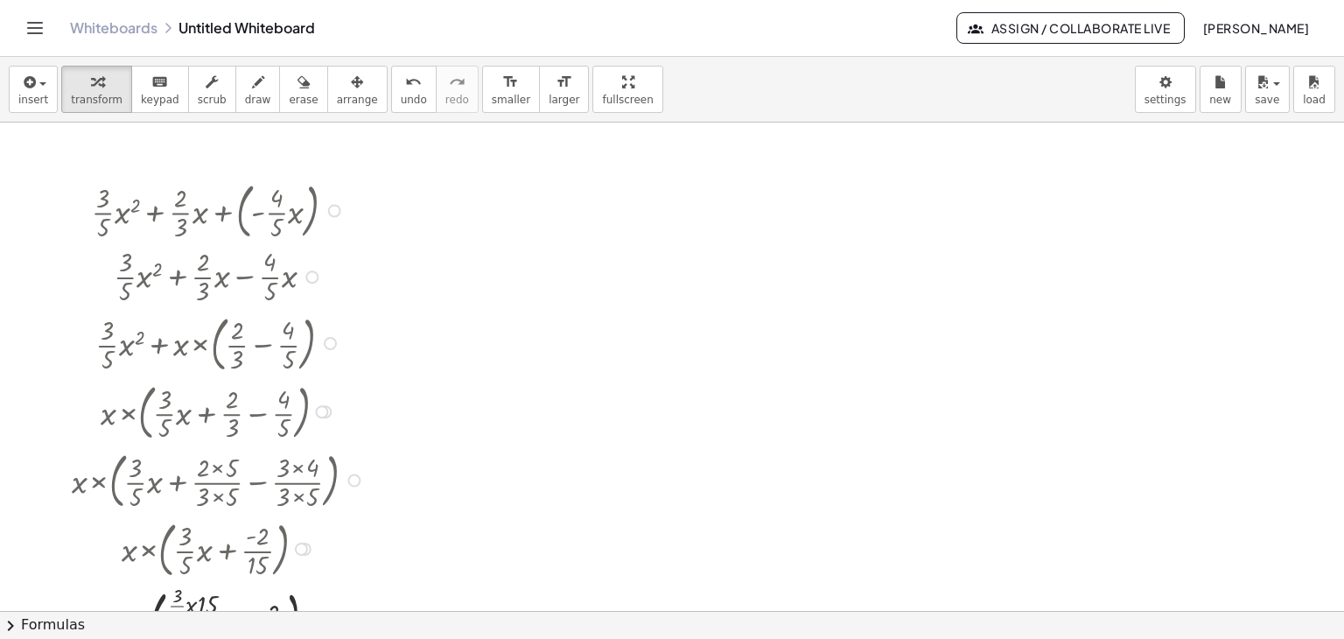
click at [311, 277] on div at bounding box center [311, 276] width 13 height 13
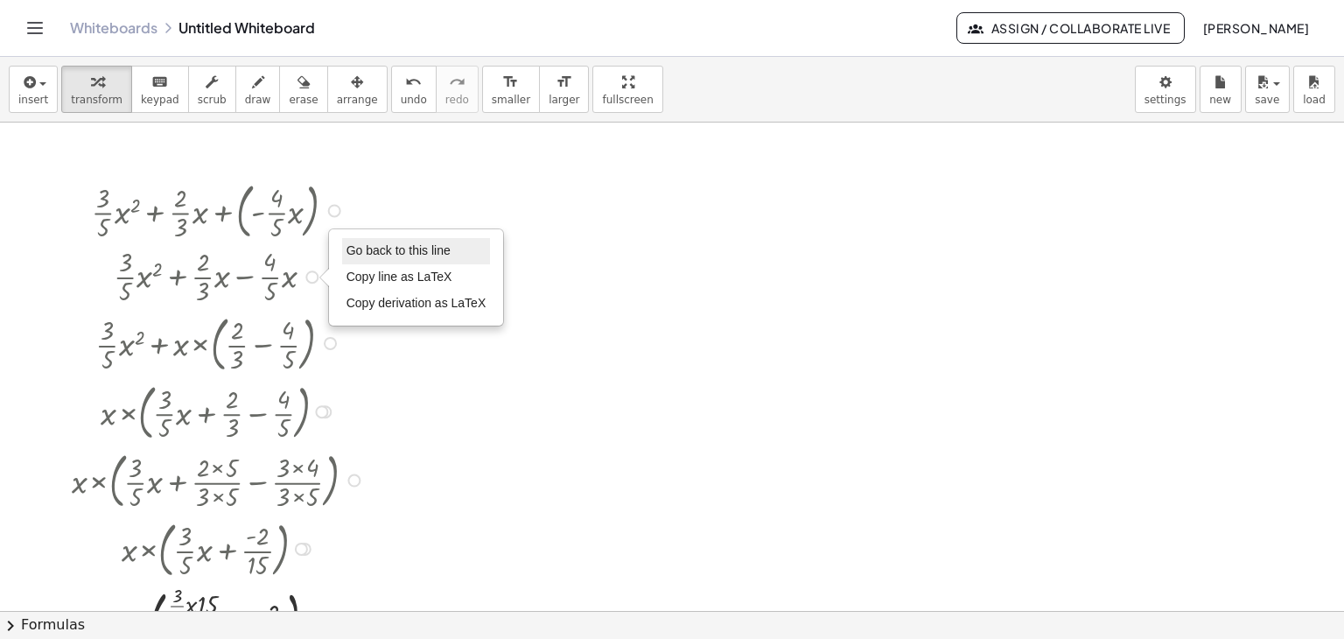
click at [392, 250] on span "Go back to this line" at bounding box center [399, 250] width 104 height 14
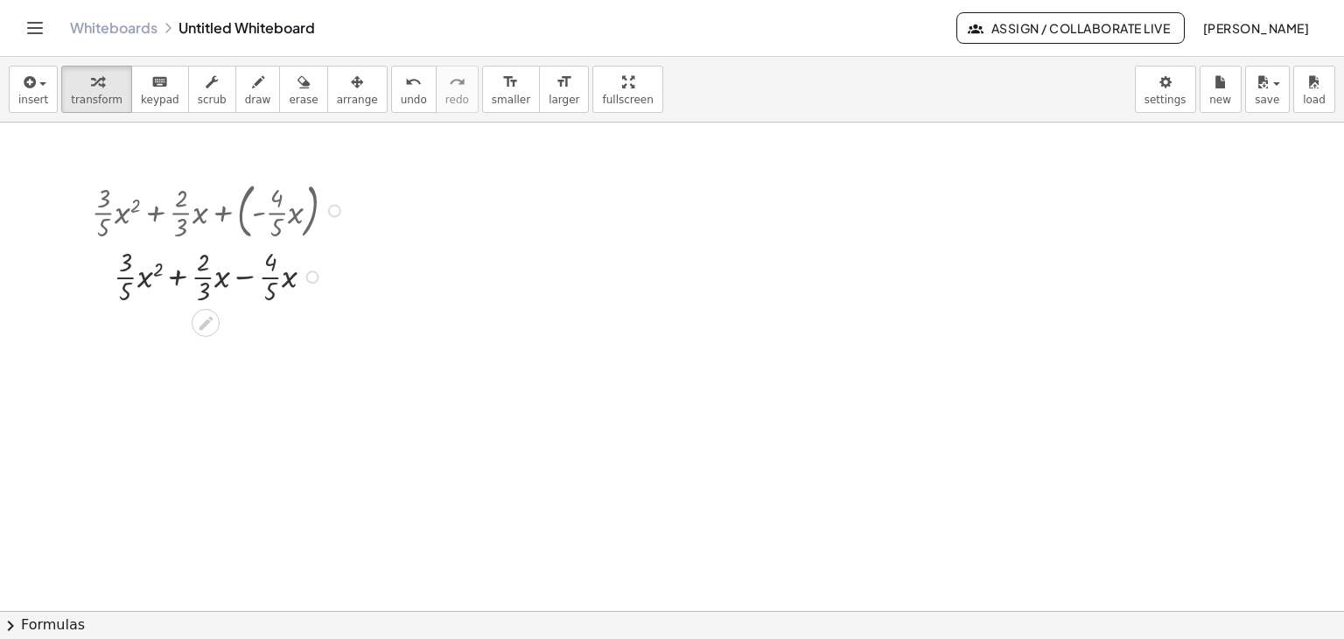
click at [203, 278] on div at bounding box center [221, 275] width 276 height 64
click at [405, 85] on icon "undo" at bounding box center [413, 82] width 17 height 21
click at [239, 278] on div at bounding box center [221, 275] width 276 height 64
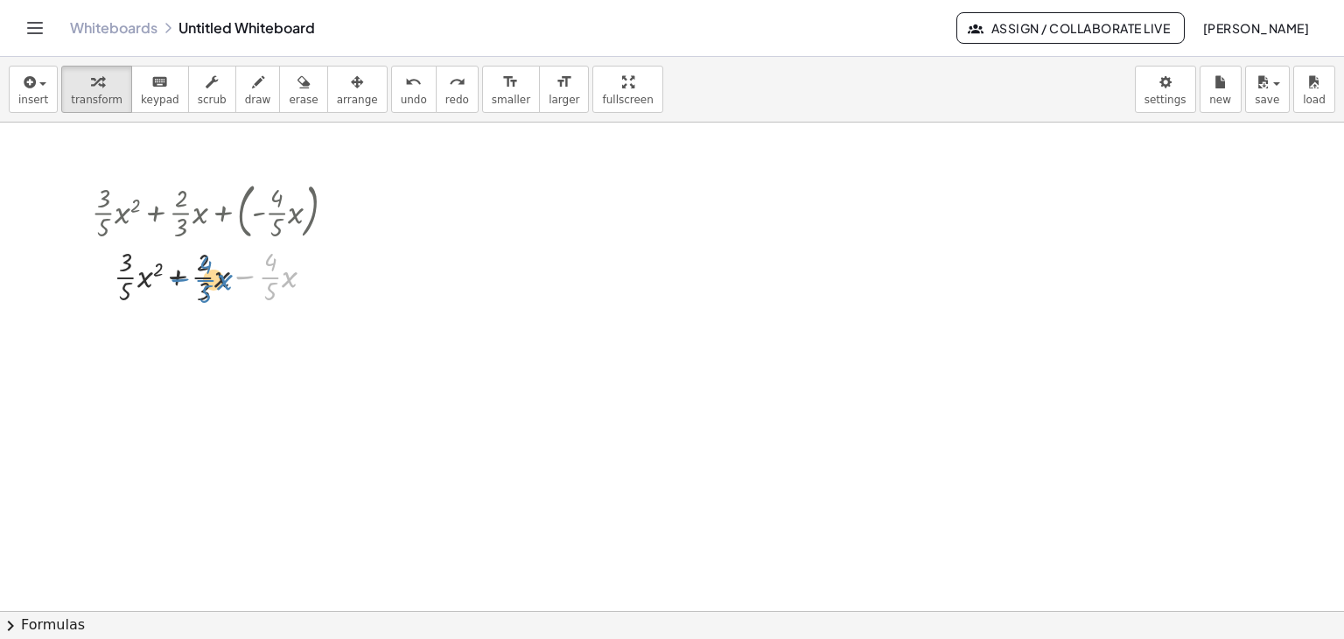
drag, startPoint x: 242, startPoint y: 277, endPoint x: 177, endPoint y: 284, distance: 65.0
click at [177, 281] on div at bounding box center [221, 275] width 276 height 64
drag, startPoint x: 204, startPoint y: 276, endPoint x: 329, endPoint y: 278, distance: 125.2
click at [329, 278] on div at bounding box center [221, 275] width 276 height 64
click at [124, 340] on div at bounding box center [221, 339] width 276 height 64
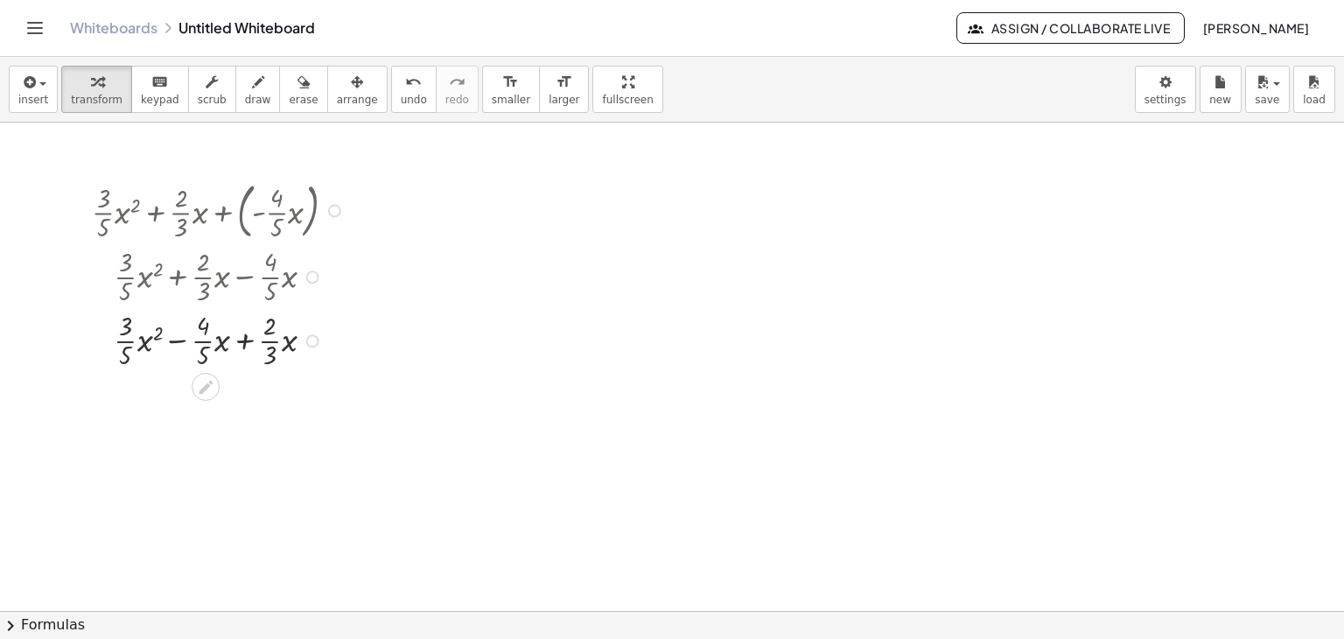
click at [124, 340] on div at bounding box center [221, 339] width 276 height 64
click at [405, 87] on icon "undo" at bounding box center [413, 82] width 17 height 21
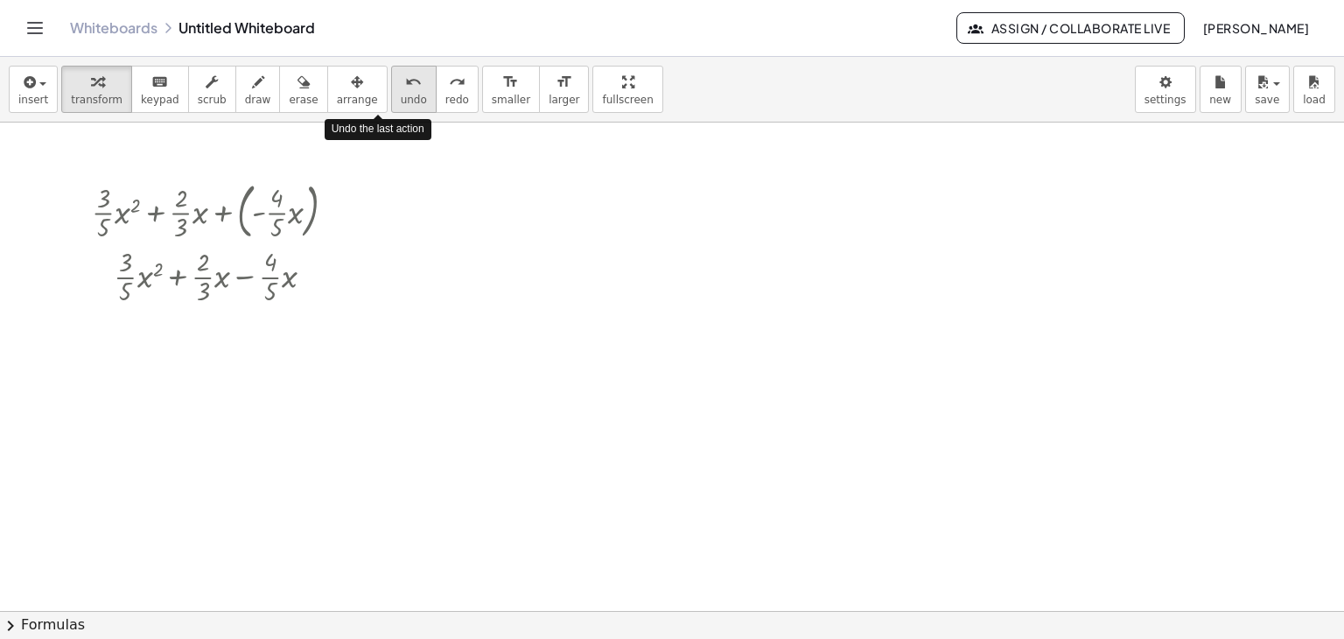
click at [405, 87] on icon "undo" at bounding box center [413, 82] width 17 height 21
drag, startPoint x: 329, startPoint y: 210, endPoint x: 833, endPoint y: 218, distance: 504.1
click at [833, 218] on div "5 ( - 3 ) × 1 × 5 3 Go back to this line Copy line as LaTeX Copy derivation as …" at bounding box center [672, 404] width 1344 height 1466
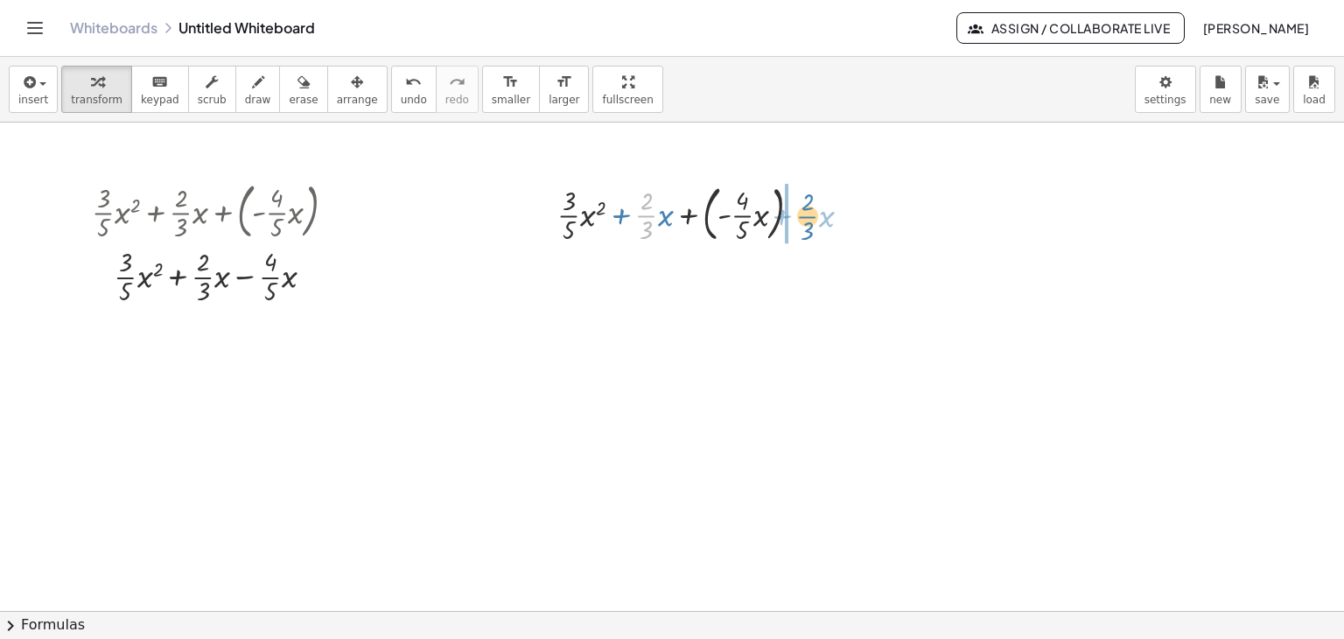
drag, startPoint x: 649, startPoint y: 212, endPoint x: 810, endPoint y: 213, distance: 161.0
click at [810, 213] on div at bounding box center [687, 212] width 276 height 68
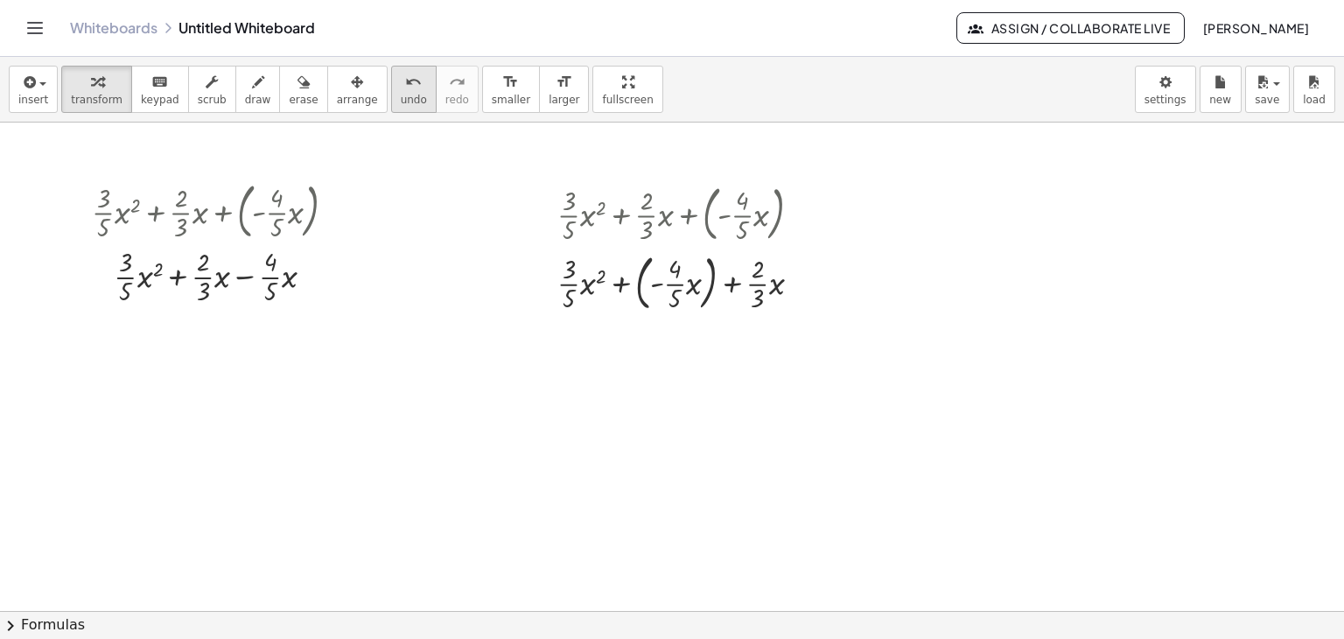
click at [405, 84] on icon "undo" at bounding box center [413, 82] width 17 height 21
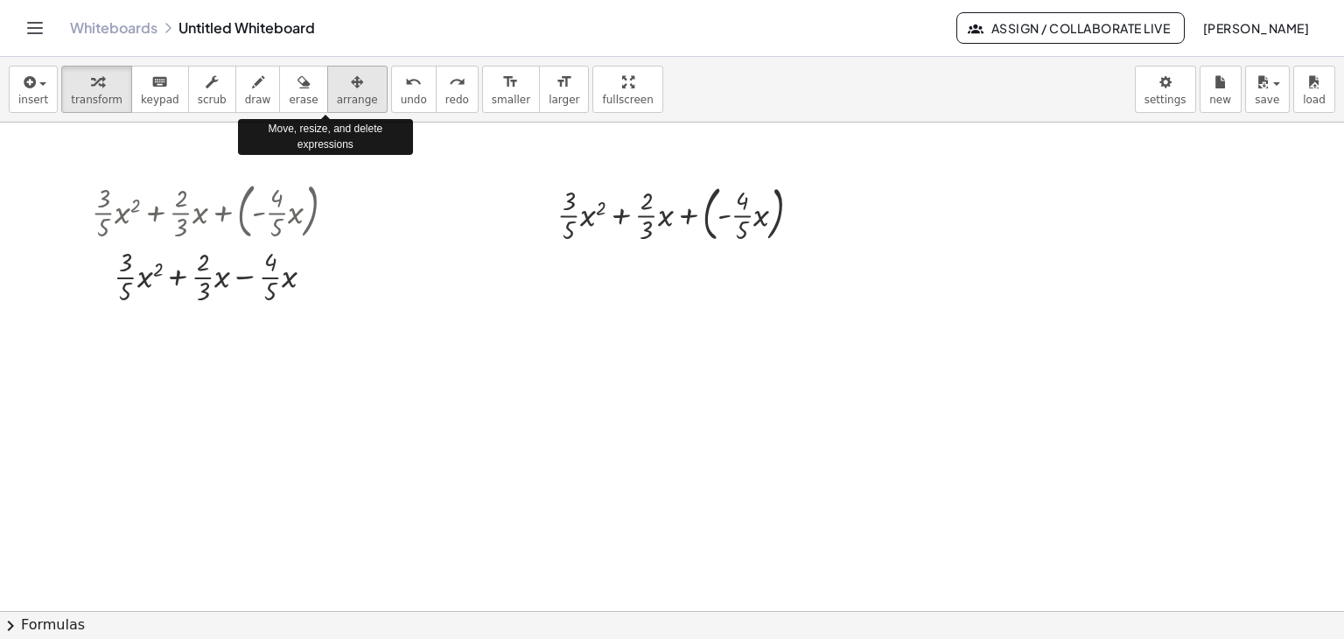
click at [337, 94] on span "arrange" at bounding box center [357, 100] width 41 height 12
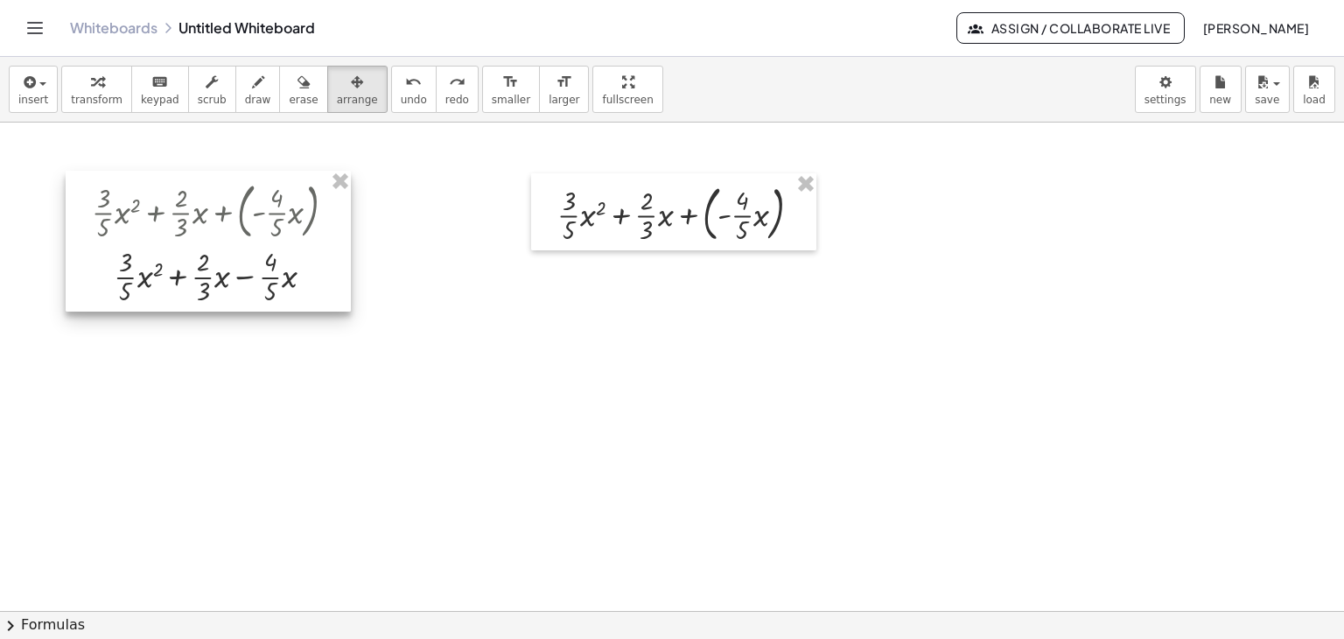
drag, startPoint x: 336, startPoint y: 185, endPoint x: 620, endPoint y: 199, distance: 283.9
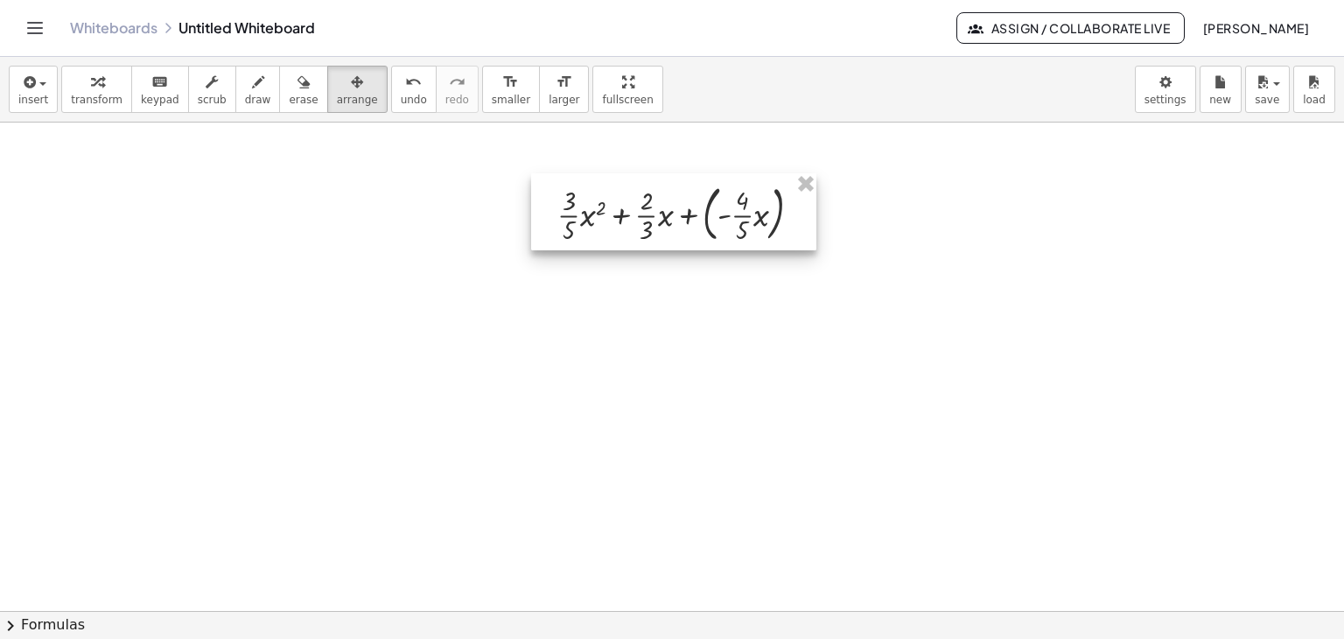
drag, startPoint x: 803, startPoint y: 186, endPoint x: 798, endPoint y: 201, distance: 15.8
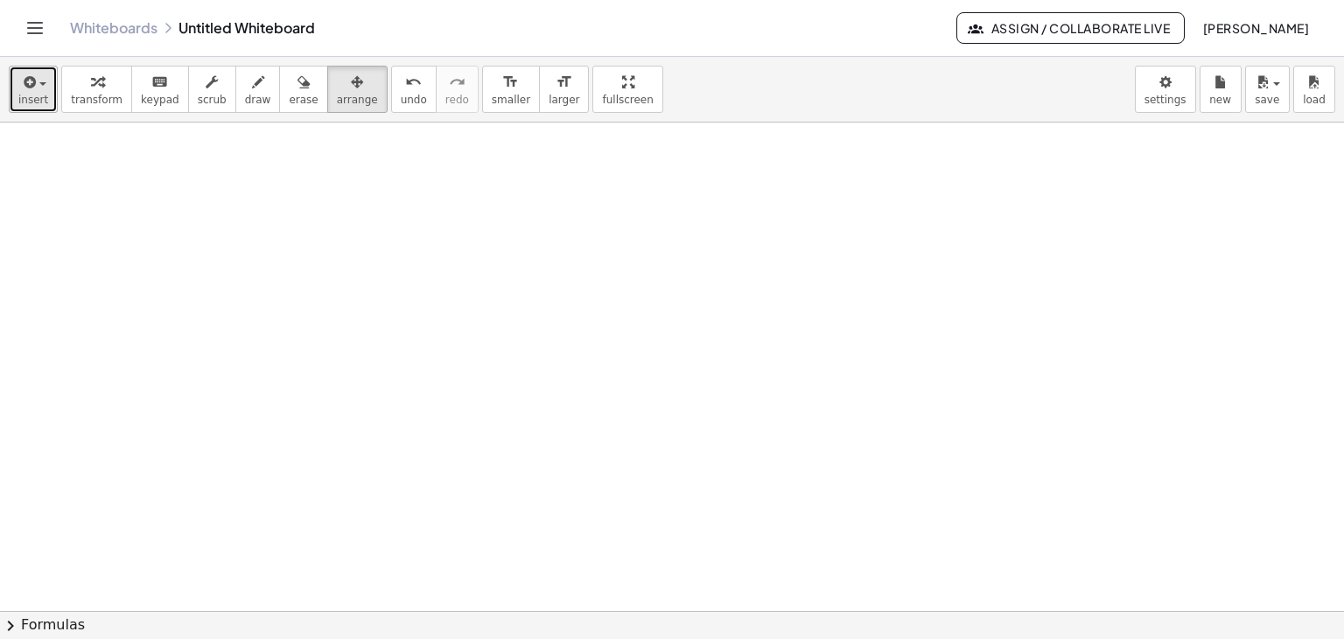
click at [41, 99] on span "insert" at bounding box center [33, 100] width 30 height 12
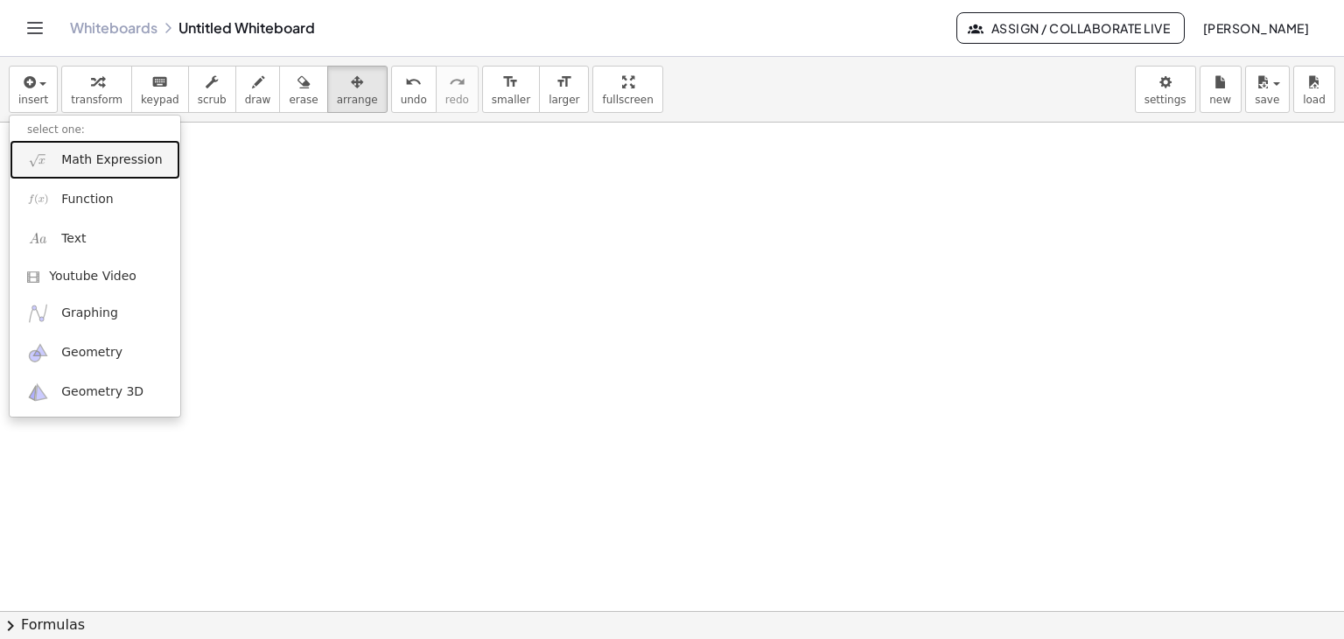
click at [106, 160] on span "Math Expression" at bounding box center [111, 160] width 101 height 18
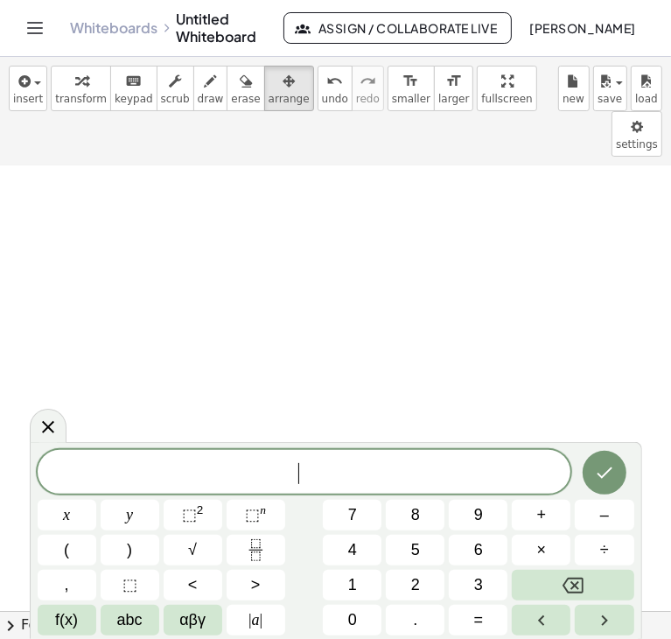
click at [342, 473] on span "​" at bounding box center [305, 473] width 534 height 25
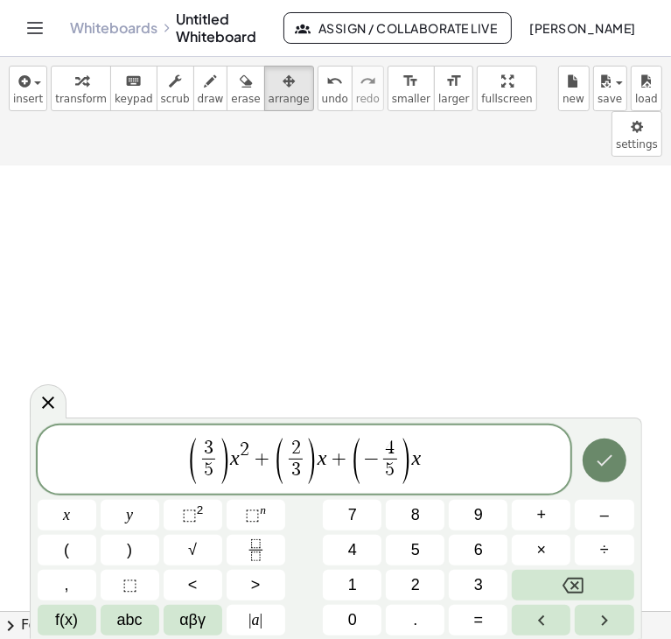
click at [600, 466] on icon "Done" at bounding box center [604, 460] width 21 height 21
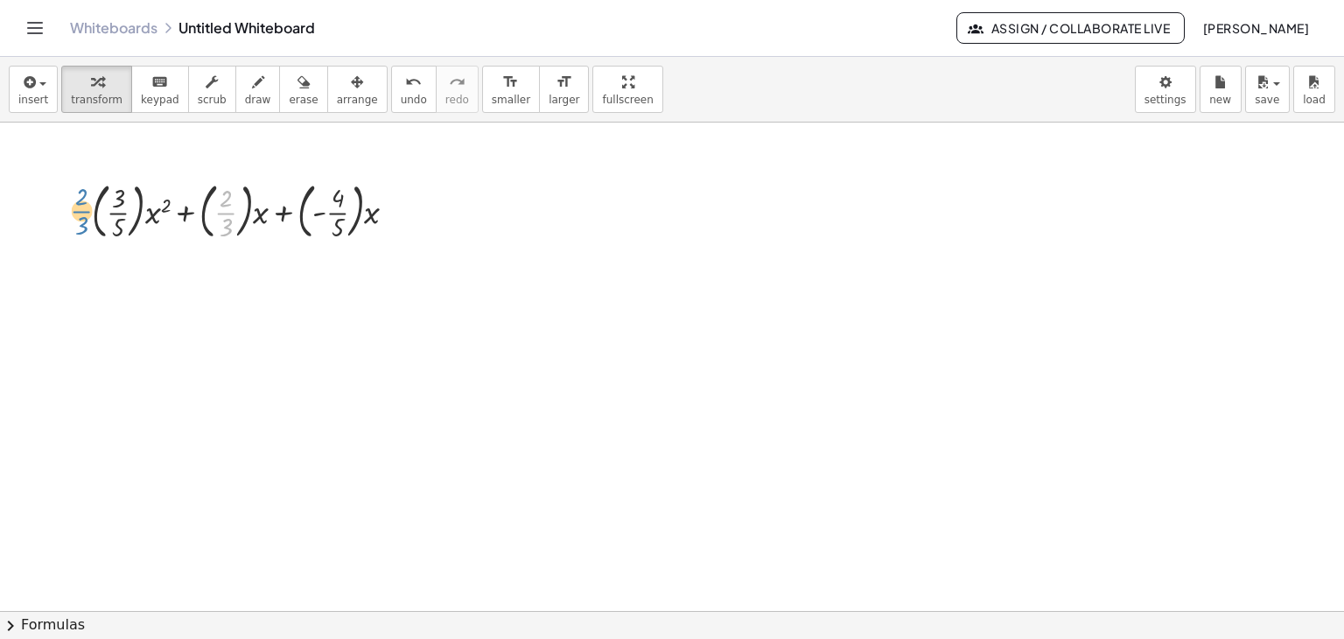
drag, startPoint x: 226, startPoint y: 215, endPoint x: 81, endPoint y: 214, distance: 144.4
click at [81, 214] on div "× 2 × 3 + × ( × 3 × 5 ) × x 2 + × ( × 2 × 3 ) × x + × ( - × 4 × 5 ) × x" at bounding box center [239, 209] width 346 height 77
drag, startPoint x: 116, startPoint y: 215, endPoint x: 221, endPoint y: 215, distance: 105.9
click at [221, 215] on div at bounding box center [251, 209] width 336 height 68
click at [182, 210] on div at bounding box center [251, 209] width 336 height 68
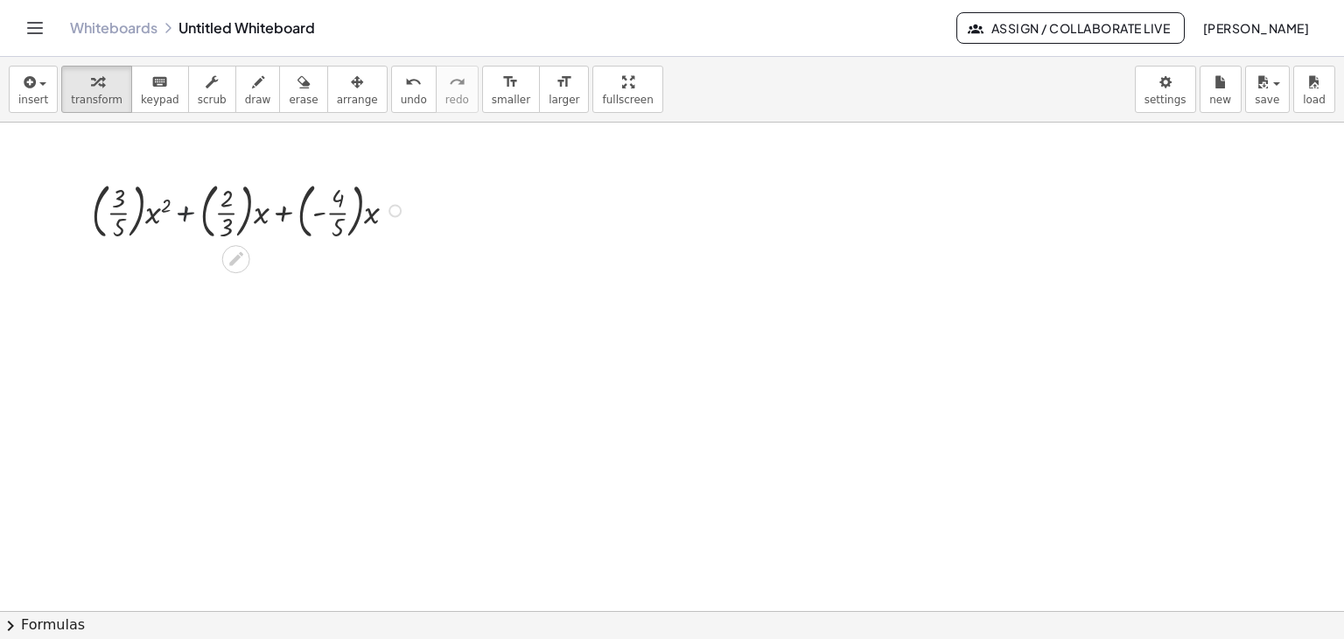
click at [182, 210] on div at bounding box center [251, 209] width 336 height 68
click at [159, 217] on div at bounding box center [251, 209] width 336 height 68
drag, startPoint x: 262, startPoint y: 214, endPoint x: 413, endPoint y: 215, distance: 151.4
click at [413, 215] on div at bounding box center [251, 209] width 336 height 68
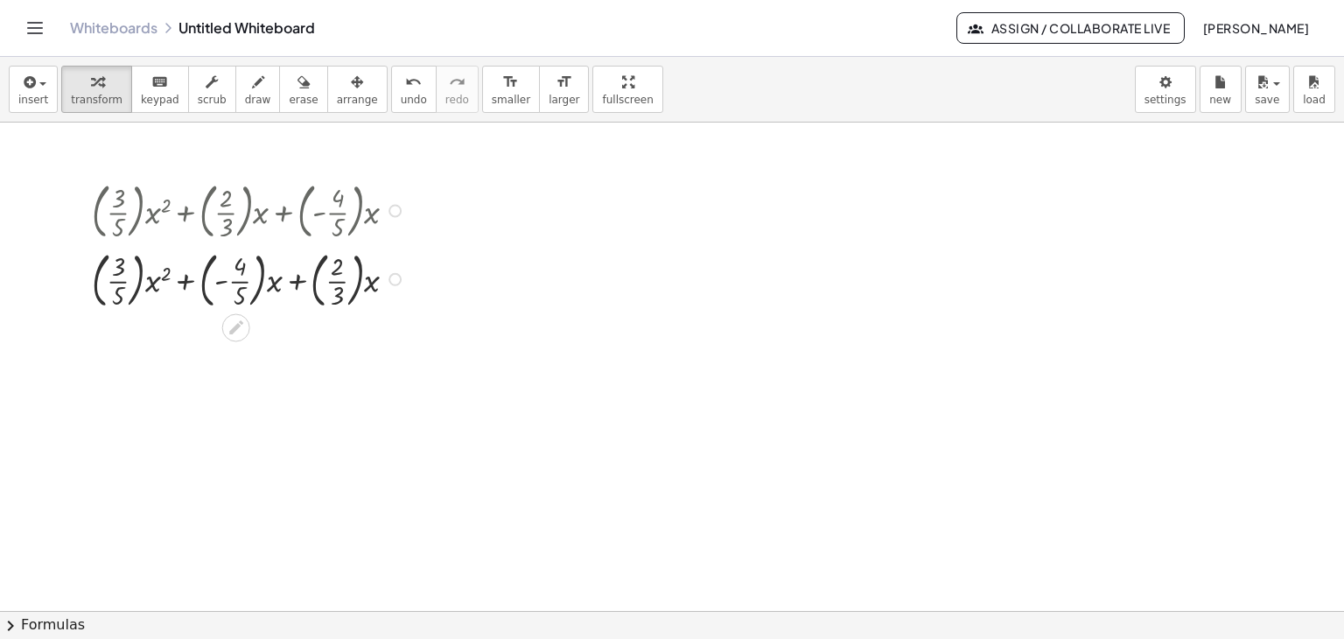
click at [393, 204] on div at bounding box center [395, 210] width 13 height 13
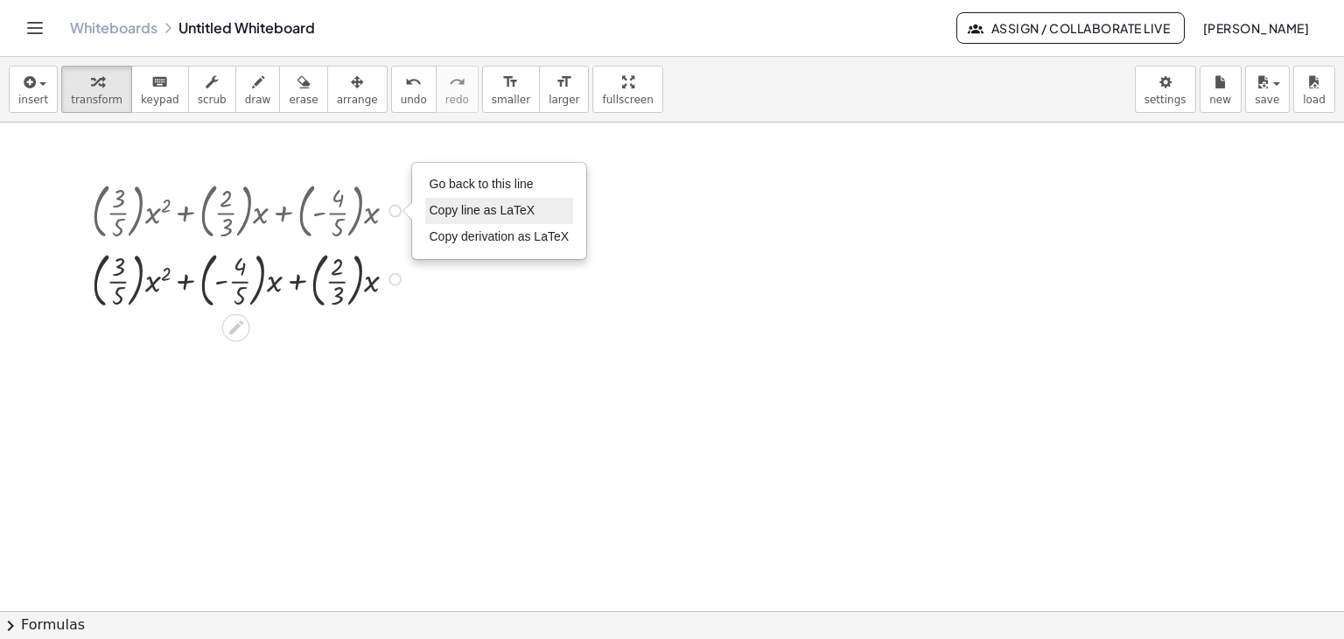
drag, startPoint x: 462, startPoint y: 182, endPoint x: 435, endPoint y: 204, distance: 34.8
click at [462, 183] on span "Go back to this line" at bounding box center [482, 184] width 104 height 14
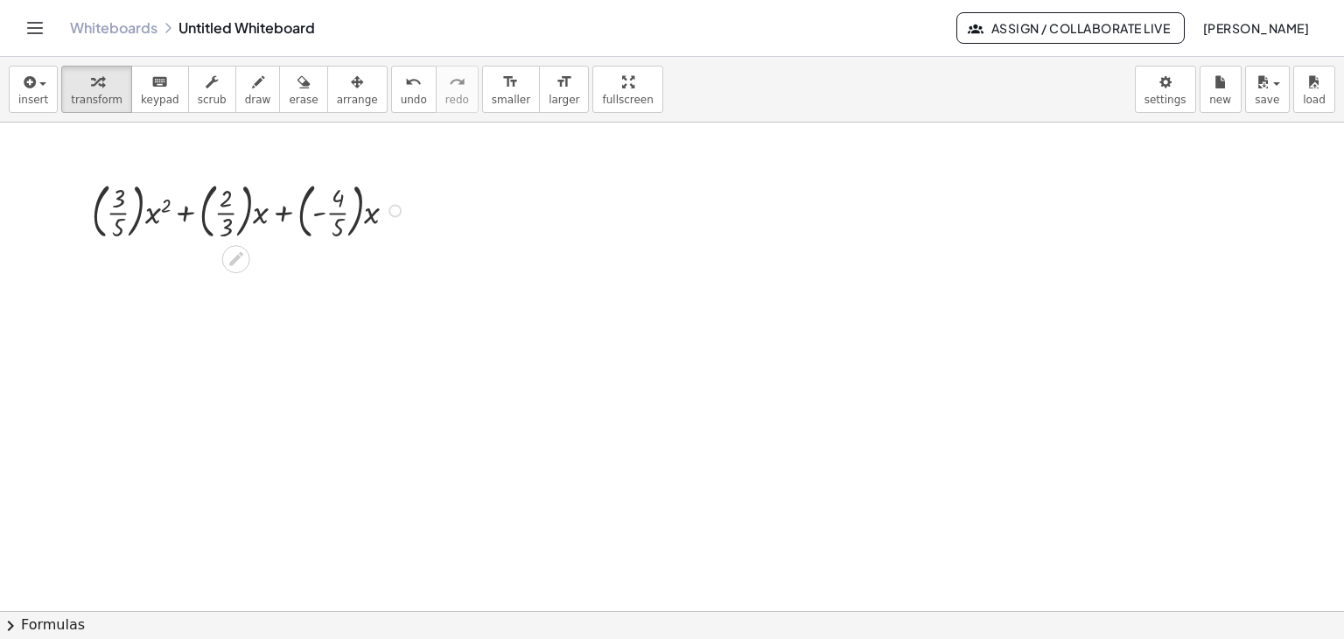
click at [186, 211] on div at bounding box center [251, 209] width 336 height 68
click at [230, 214] on div at bounding box center [251, 209] width 336 height 68
click at [401, 95] on span "undo" at bounding box center [414, 100] width 26 height 12
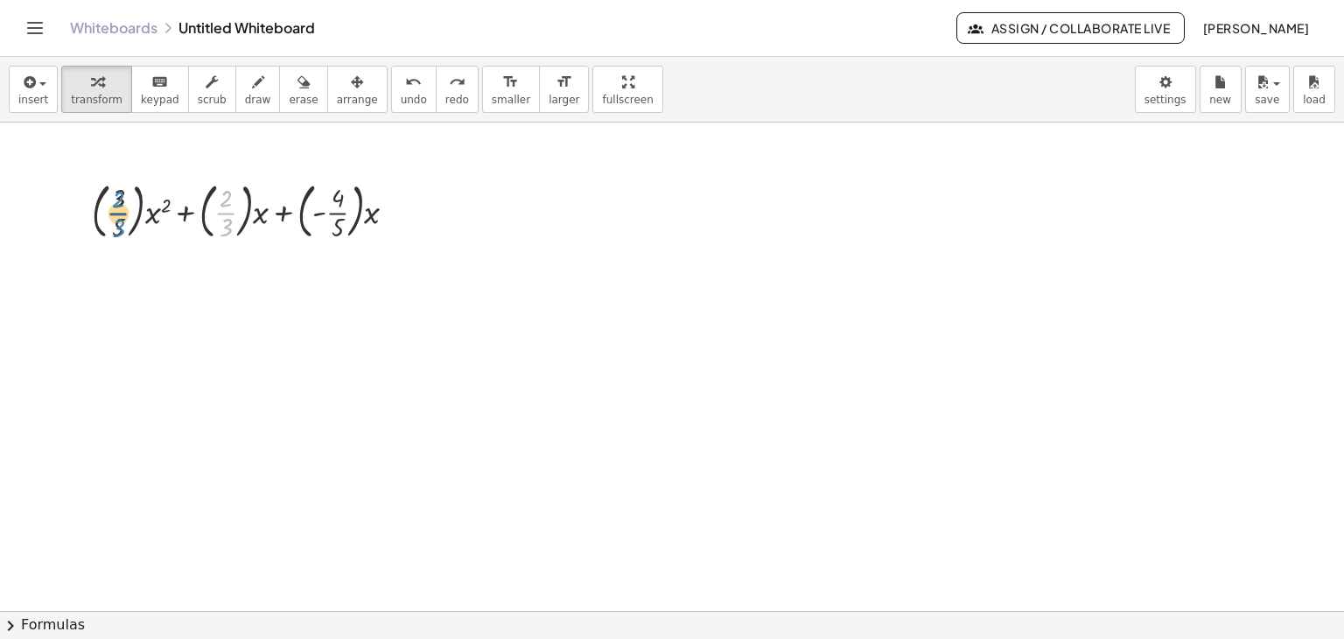
drag, startPoint x: 228, startPoint y: 213, endPoint x: 121, endPoint y: 220, distance: 107.0
click at [120, 216] on div at bounding box center [251, 209] width 336 height 68
drag, startPoint x: 226, startPoint y: 212, endPoint x: 103, endPoint y: 212, distance: 122.5
click at [103, 212] on div at bounding box center [251, 209] width 336 height 68
drag, startPoint x: 114, startPoint y: 214, endPoint x: 225, endPoint y: 200, distance: 111.9
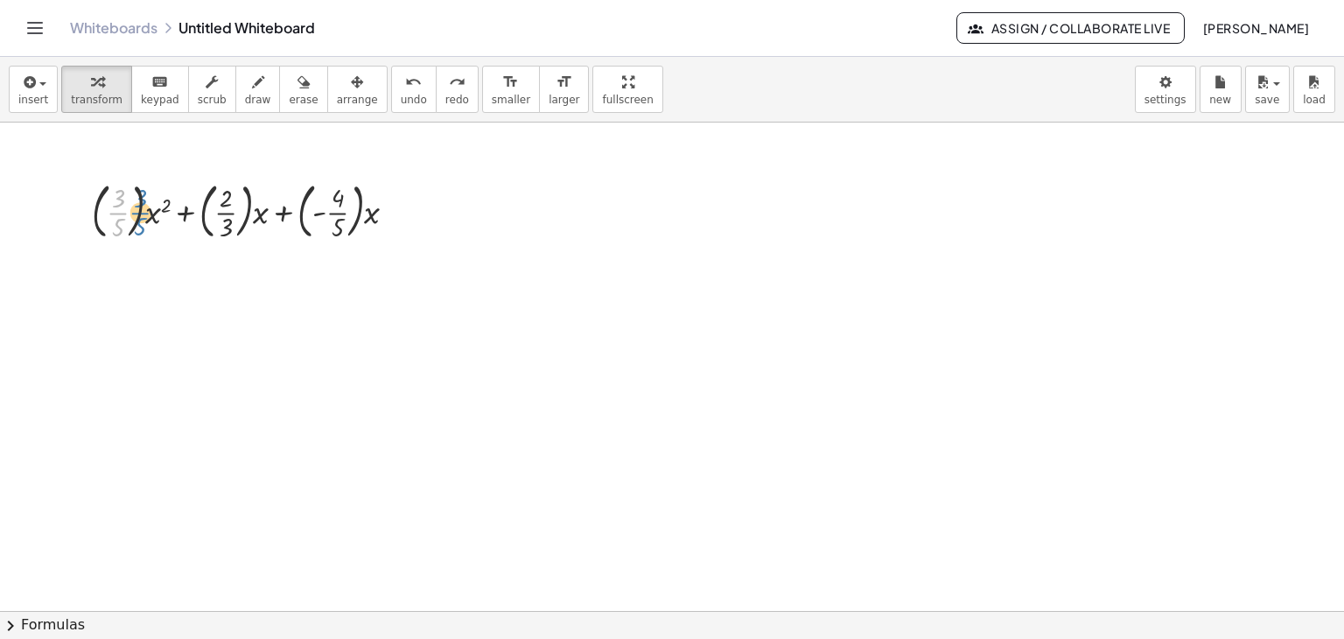
click at [118, 217] on div at bounding box center [251, 209] width 336 height 68
click at [300, 214] on div at bounding box center [251, 209] width 336 height 68
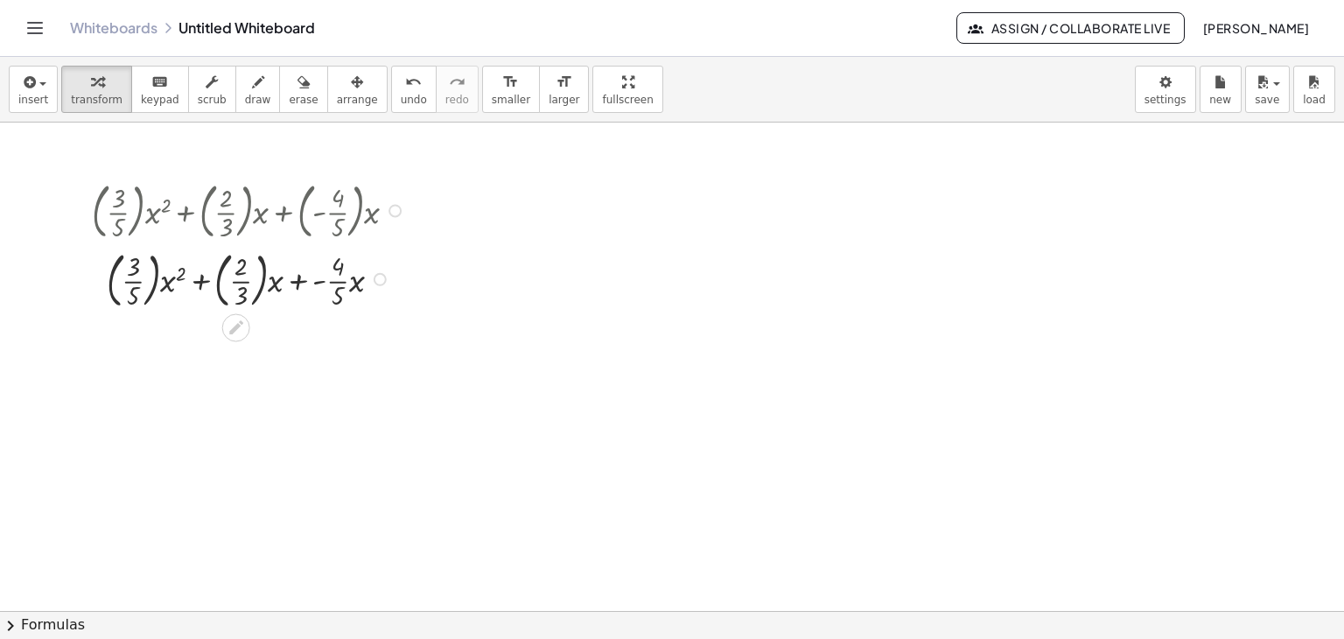
click at [216, 284] on div at bounding box center [251, 277] width 336 height 68
drag, startPoint x: 169, startPoint y: 274, endPoint x: 161, endPoint y: 288, distance: 16.1
click at [169, 275] on div at bounding box center [251, 277] width 336 height 68
click at [200, 277] on div at bounding box center [251, 278] width 336 height 64
click at [225, 278] on div at bounding box center [251, 278] width 336 height 64
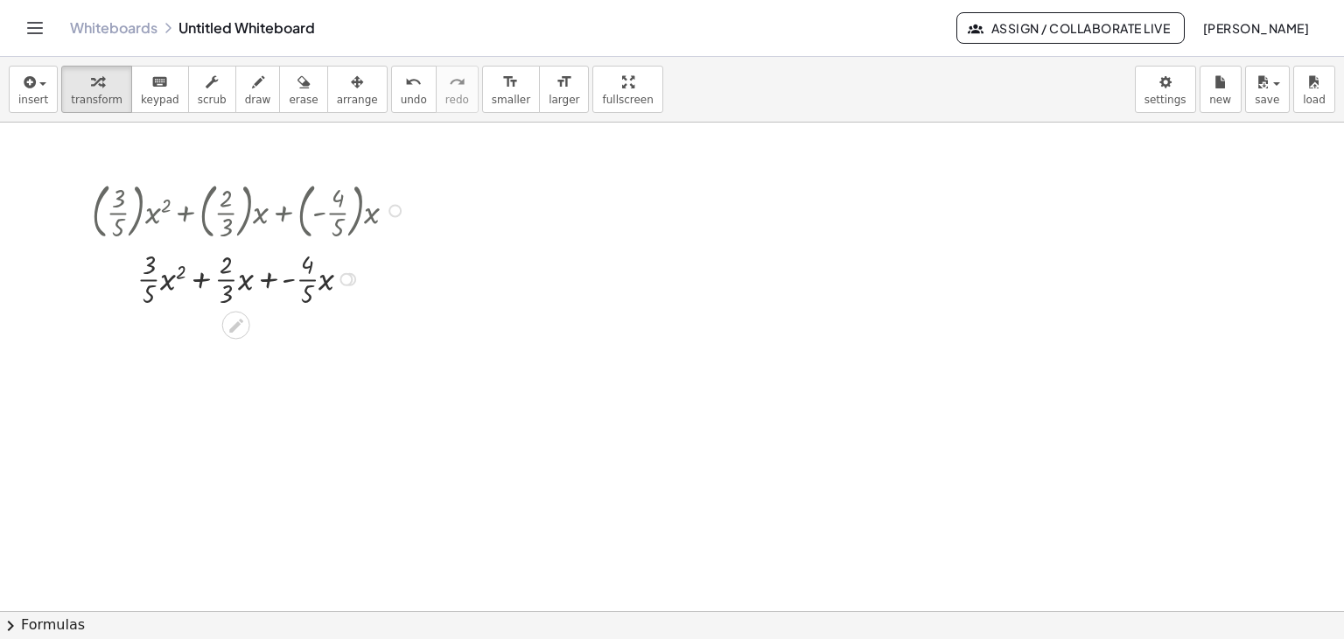
click at [266, 281] on div at bounding box center [251, 278] width 336 height 64
click at [204, 341] on div at bounding box center [251, 342] width 336 height 64
click at [273, 343] on div at bounding box center [251, 342] width 336 height 64
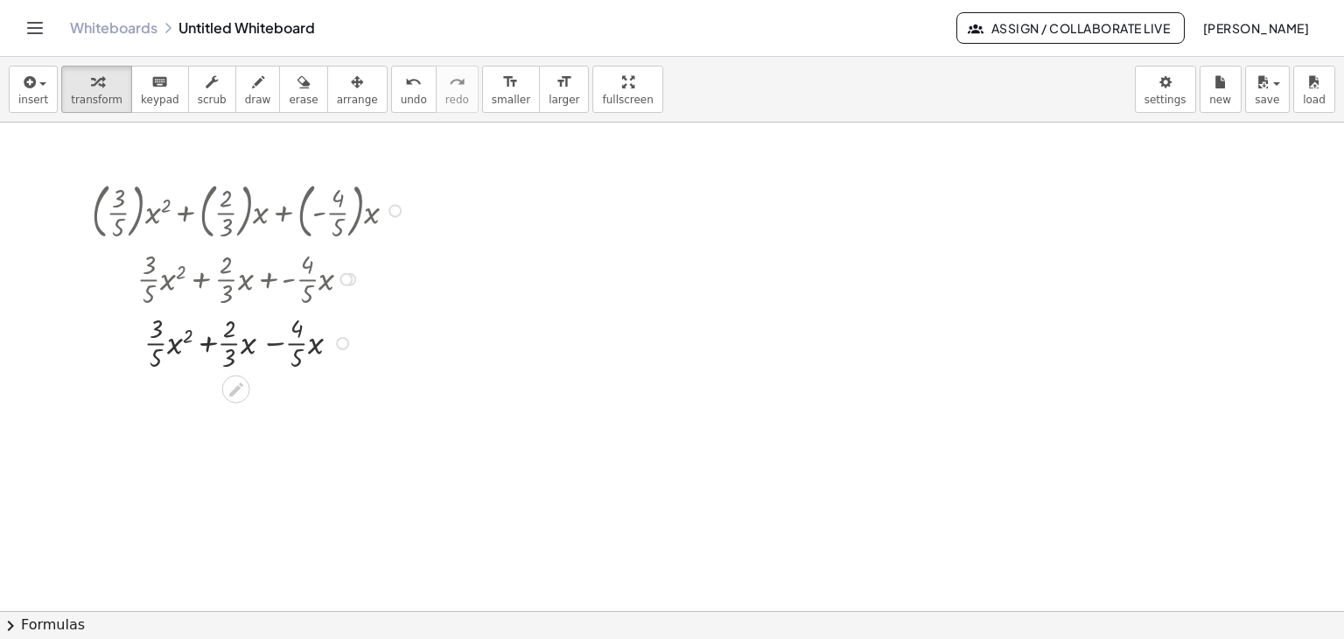
drag, startPoint x: 273, startPoint y: 343, endPoint x: 281, endPoint y: 355, distance: 14.6
click at [273, 344] on div at bounding box center [251, 342] width 336 height 64
drag, startPoint x: 278, startPoint y: 341, endPoint x: 233, endPoint y: 340, distance: 45.5
click at [233, 340] on div at bounding box center [251, 342] width 336 height 64
drag, startPoint x: 299, startPoint y: 340, endPoint x: 252, endPoint y: 340, distance: 47.3
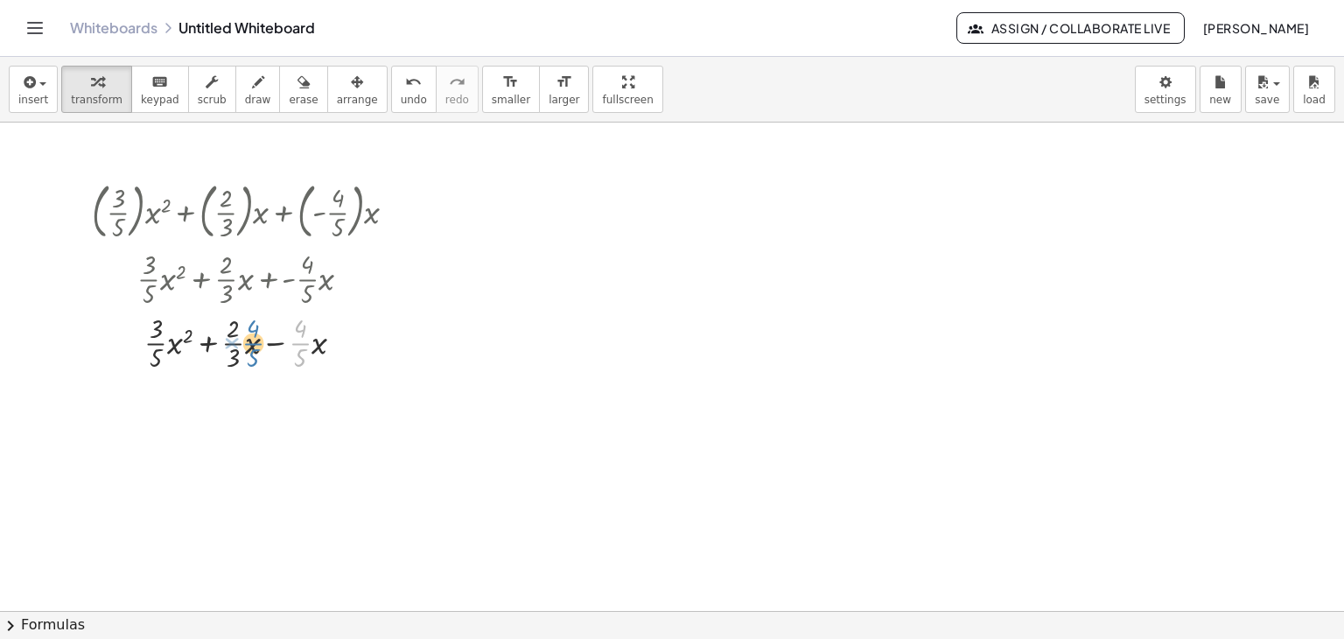
click at [252, 340] on div at bounding box center [251, 342] width 336 height 64
drag, startPoint x: 300, startPoint y: 353, endPoint x: 235, endPoint y: 326, distance: 70.2
click at [235, 326] on div at bounding box center [251, 342] width 336 height 64
drag, startPoint x: 250, startPoint y: 345, endPoint x: 305, endPoint y: 349, distance: 54.4
click at [256, 366] on div at bounding box center [251, 342] width 336 height 64
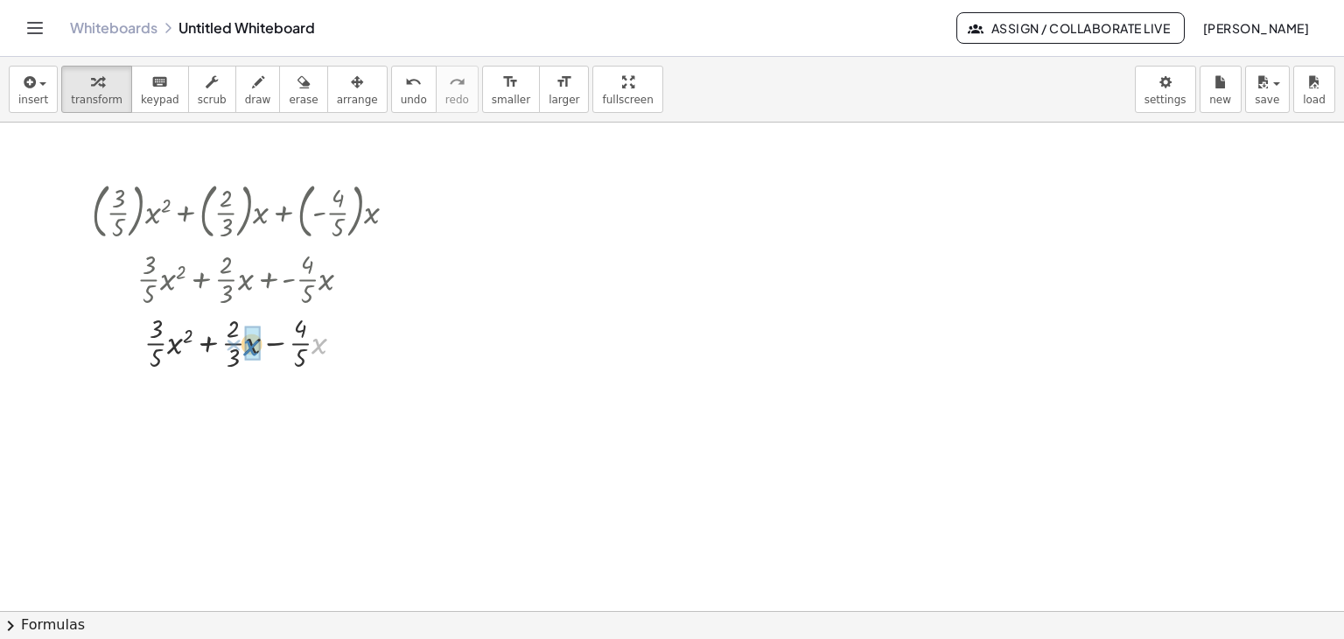
drag, startPoint x: 319, startPoint y: 343, endPoint x: 250, endPoint y: 345, distance: 68.3
click at [291, 410] on div at bounding box center [251, 408] width 336 height 68
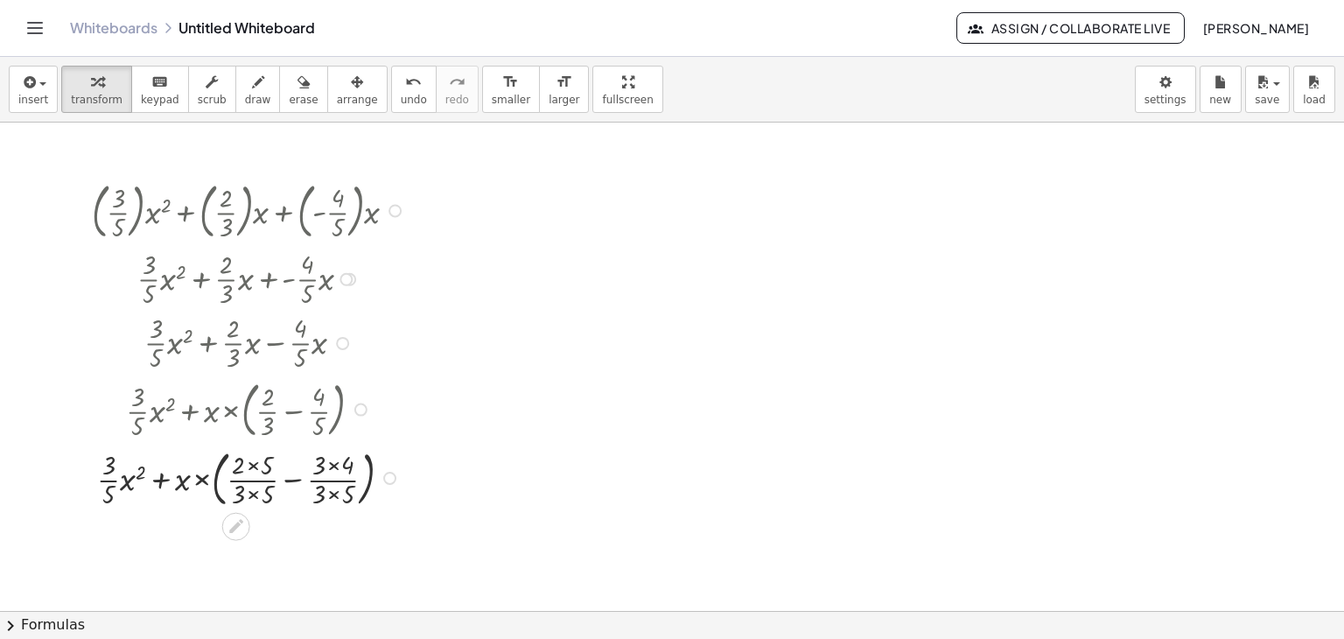
click at [291, 475] on div at bounding box center [251, 476] width 336 height 68
click at [291, 476] on div at bounding box center [251, 477] width 336 height 64
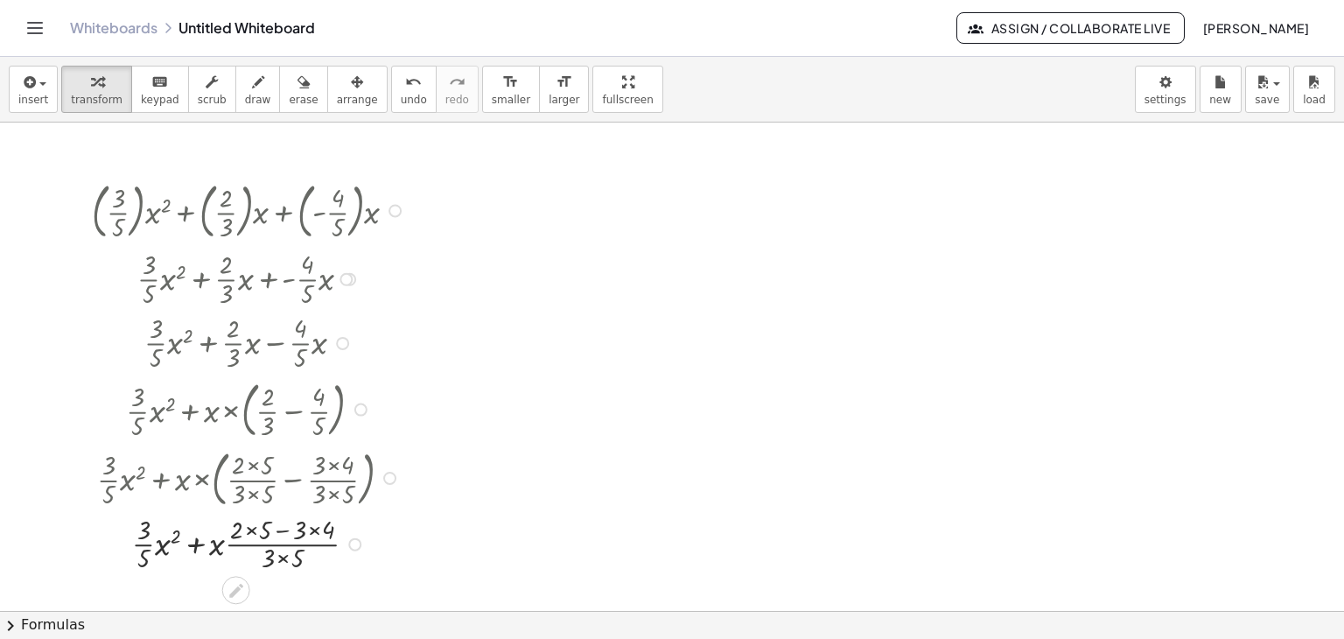
click at [287, 529] on div at bounding box center [251, 543] width 336 height 64
click at [253, 530] on div at bounding box center [251, 543] width 336 height 64
click at [305, 529] on div at bounding box center [251, 543] width 336 height 64
click at [283, 557] on div at bounding box center [251, 543] width 336 height 64
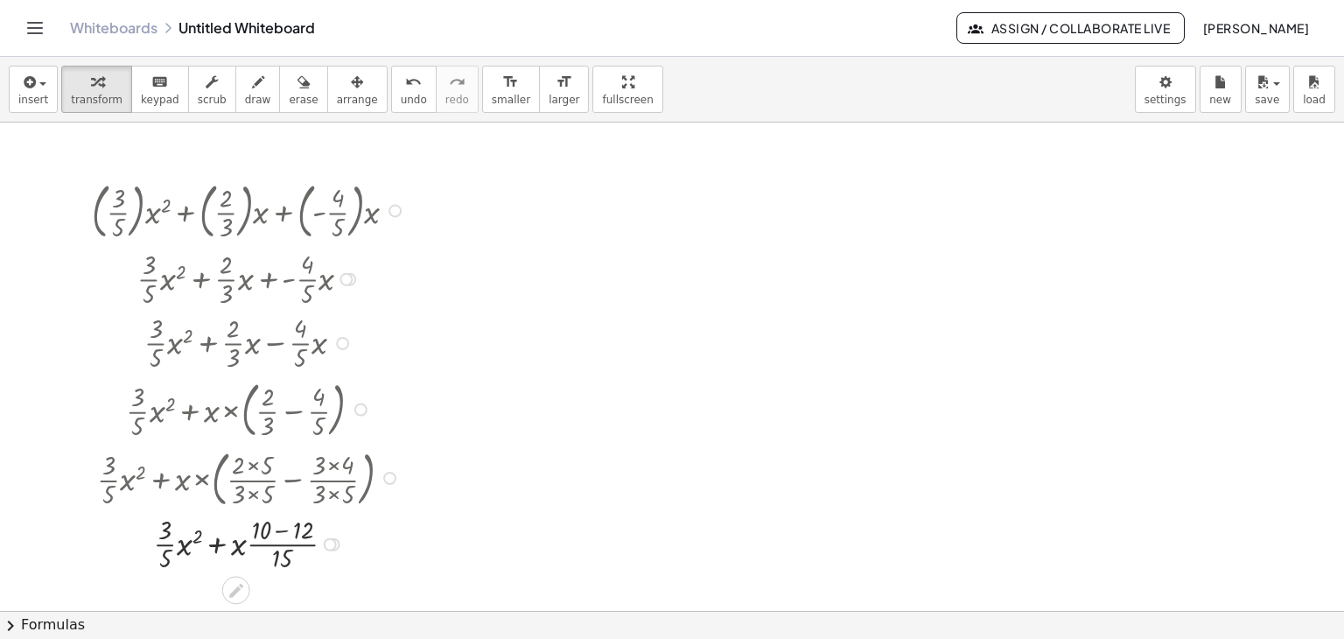
click at [281, 530] on div at bounding box center [251, 543] width 336 height 64
drag, startPoint x: 285, startPoint y: 543, endPoint x: 291, endPoint y: 571, distance: 28.7
click at [285, 543] on div at bounding box center [251, 543] width 336 height 64
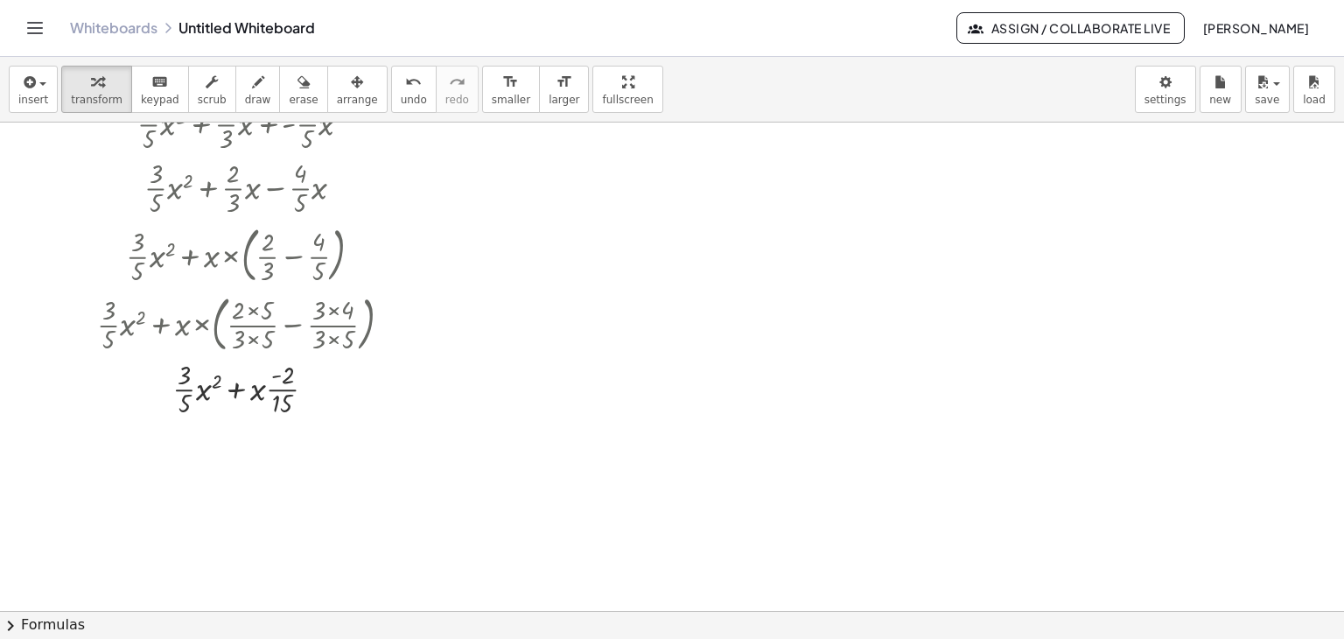
scroll to position [627, 0]
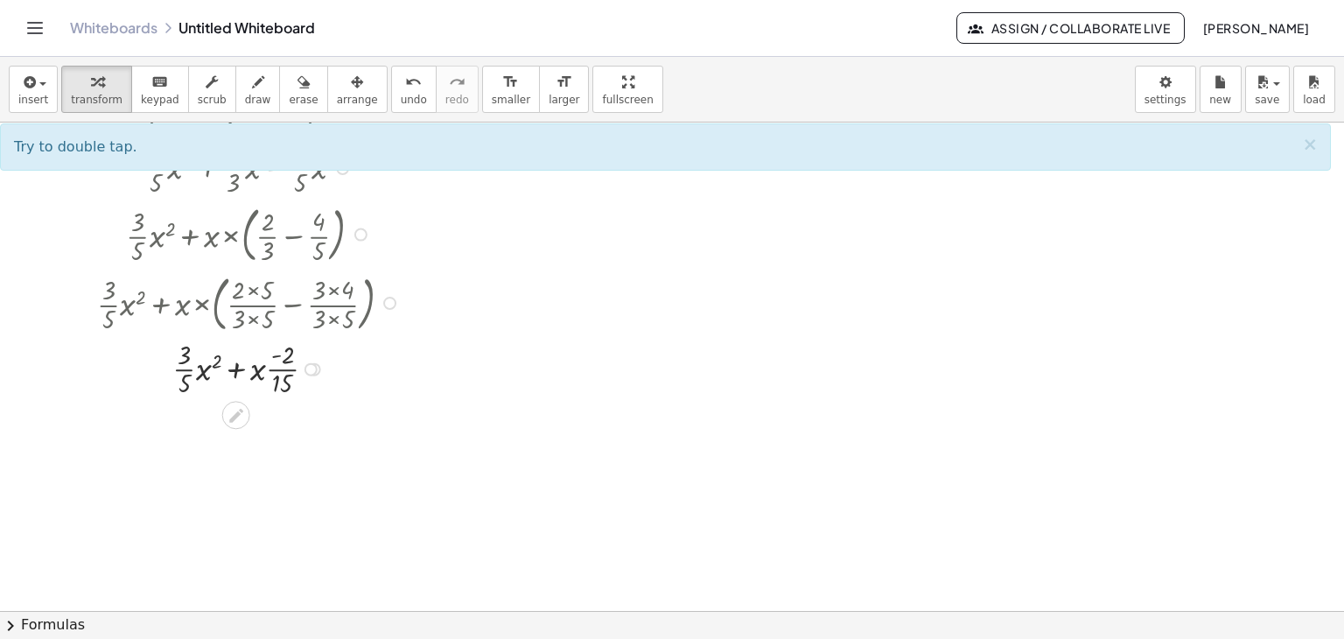
click at [236, 368] on div at bounding box center [251, 368] width 336 height 64
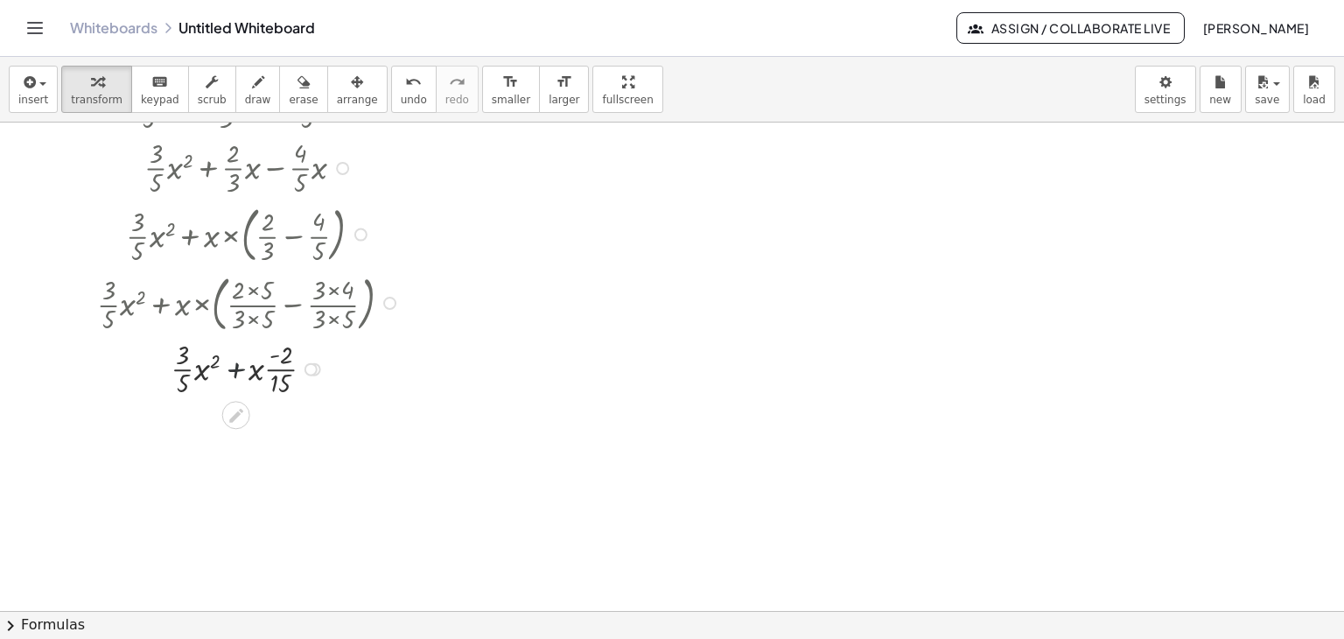
click at [236, 368] on div at bounding box center [251, 368] width 336 height 64
drag, startPoint x: 259, startPoint y: 371, endPoint x: 205, endPoint y: 369, distance: 54.3
drag, startPoint x: 284, startPoint y: 434, endPoint x: 284, endPoint y: 450, distance: 15.8
click at [284, 450] on div at bounding box center [251, 431] width 336 height 68
drag, startPoint x: 287, startPoint y: 435, endPoint x: 229, endPoint y: 437, distance: 57.8
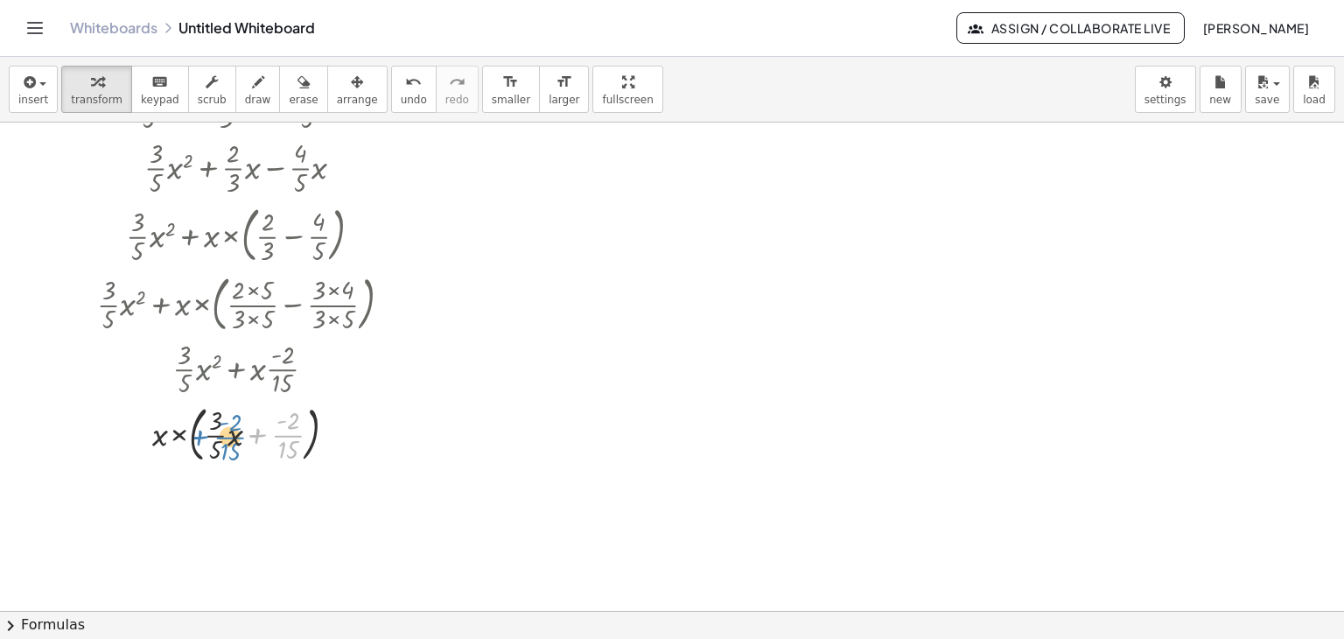
click at [229, 437] on div at bounding box center [251, 431] width 336 height 68
drag, startPoint x: 228, startPoint y: 439, endPoint x: 154, endPoint y: 442, distance: 73.6
click at [154, 446] on div at bounding box center [251, 431] width 336 height 68
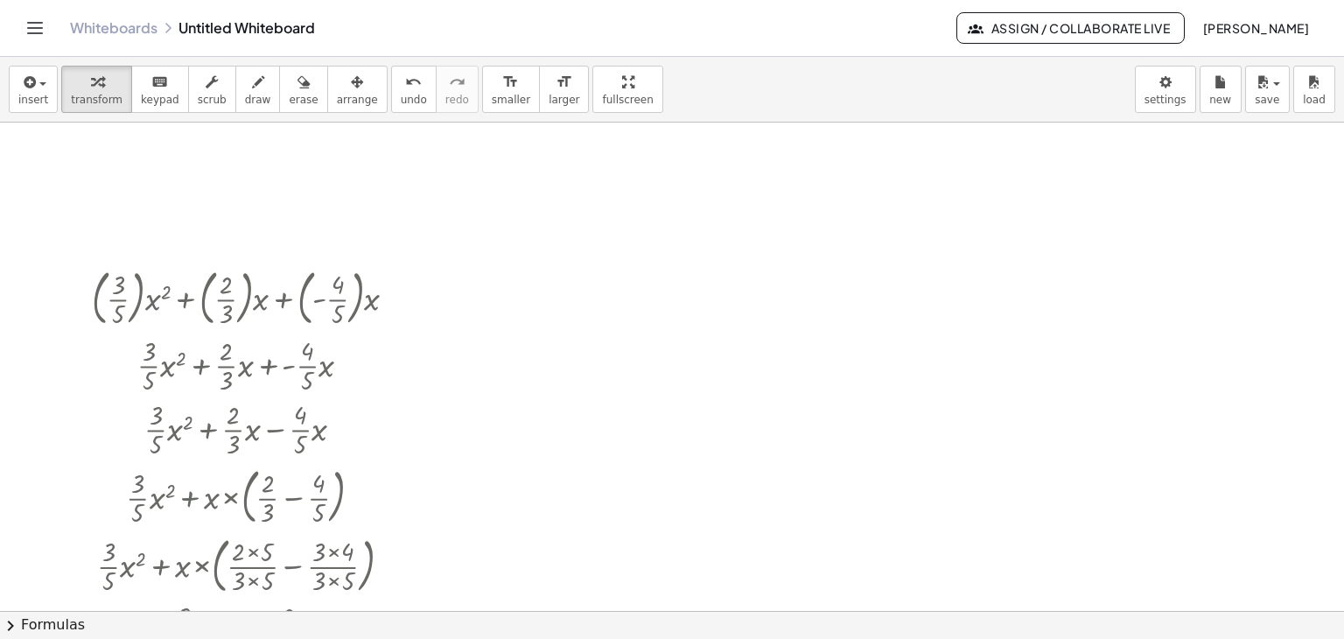
scroll to position [364, 0]
click at [391, 298] on div at bounding box center [395, 297] width 13 height 13
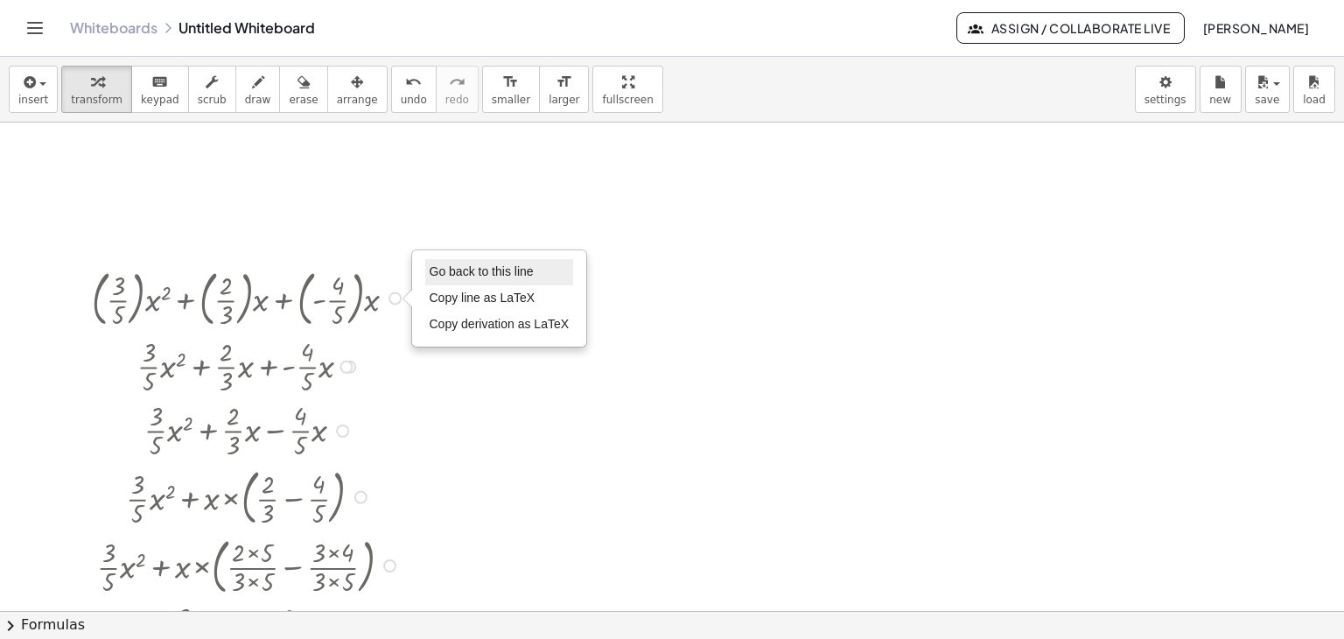
click at [473, 270] on span "Go back to this line" at bounding box center [482, 271] width 104 height 14
